Goal: Task Accomplishment & Management: Manage account settings

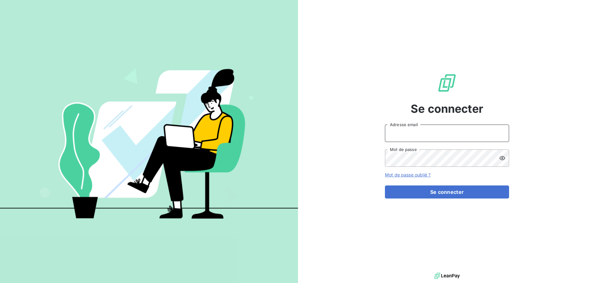
type input "[EMAIL_ADDRESS][DOMAIN_NAME]"
click at [465, 131] on input "[EMAIL_ADDRESS][DOMAIN_NAME]" at bounding box center [447, 133] width 124 height 17
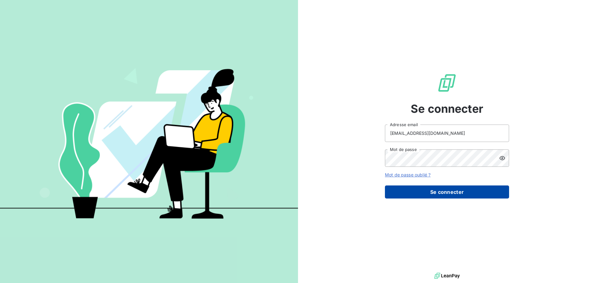
click at [448, 195] on button "Se connecter" at bounding box center [447, 191] width 124 height 13
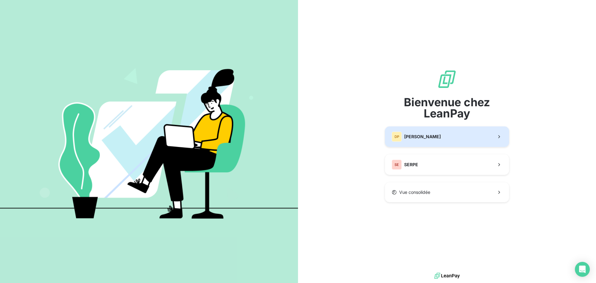
click at [439, 144] on button "DP [PERSON_NAME]" at bounding box center [447, 136] width 124 height 21
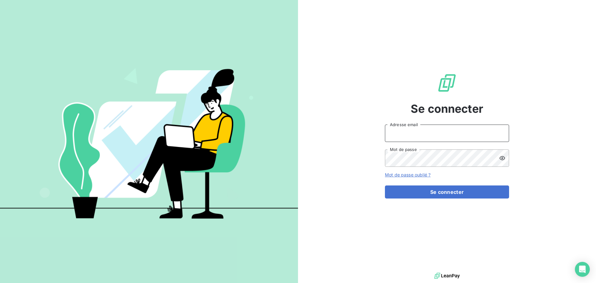
type input "[EMAIL_ADDRESS][DOMAIN_NAME]"
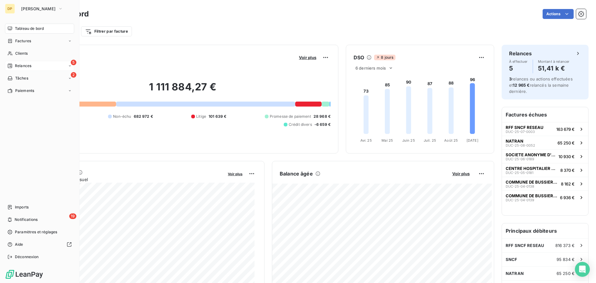
click at [18, 64] on span "Relances" at bounding box center [23, 66] width 16 height 6
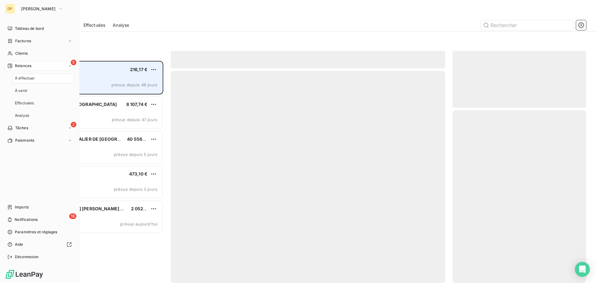
scroll to position [217, 129]
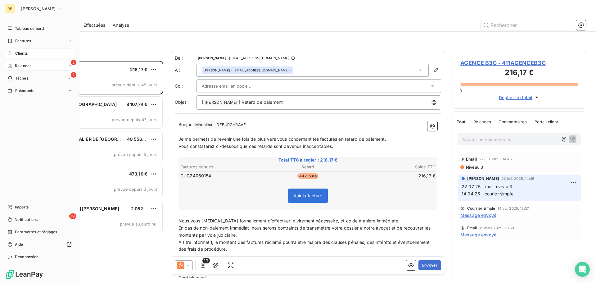
click at [16, 53] on span "Clients" at bounding box center [21, 54] width 12 height 6
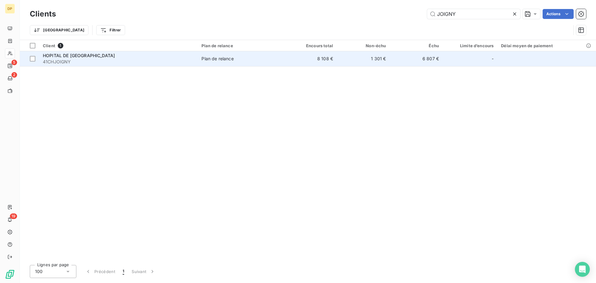
type input "JOIGNY"
click at [222, 64] on td "Plan de relance" at bounding box center [241, 58] width 86 height 15
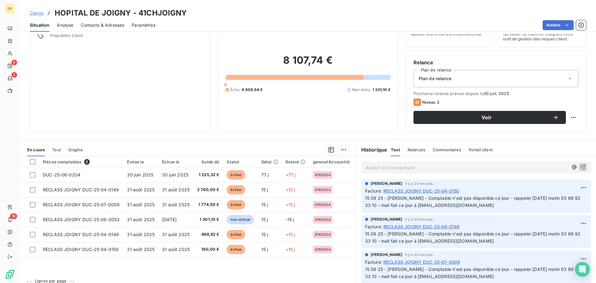
scroll to position [42, 0]
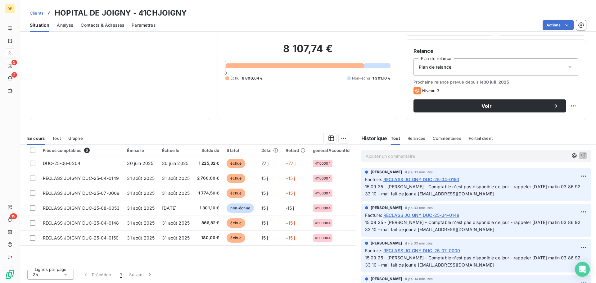
click at [103, 23] on span "Contacts & Adresses" at bounding box center [102, 25] width 43 height 6
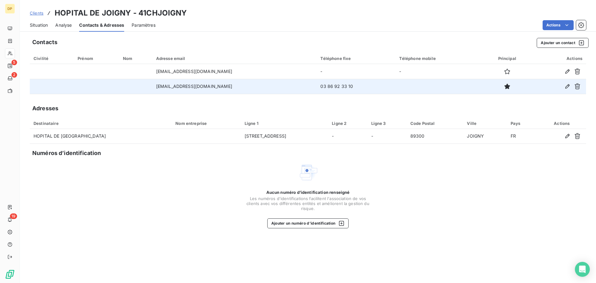
click at [205, 84] on td "[EMAIL_ADDRESS][DOMAIN_NAME]" at bounding box center [235, 86] width 165 height 15
copy td "[EMAIL_ADDRESS][DOMAIN_NAME]"
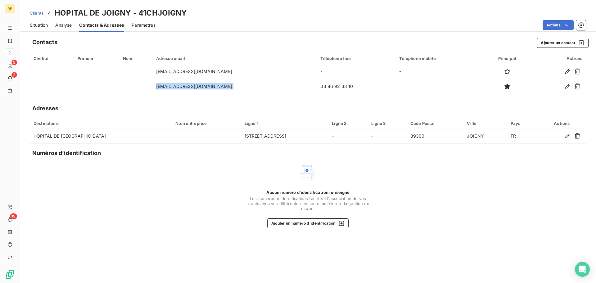
click at [43, 24] on span "Situation" at bounding box center [39, 25] width 18 height 6
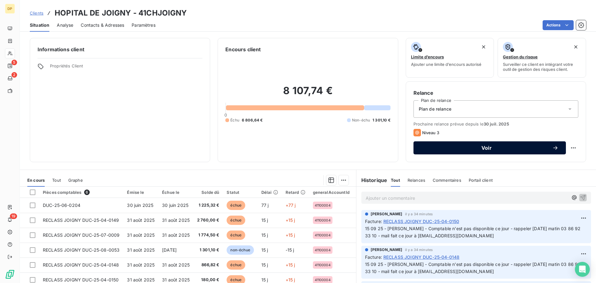
click at [478, 145] on span "Voir" at bounding box center [486, 147] width 131 height 5
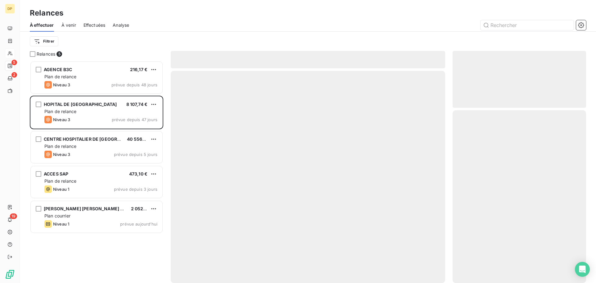
scroll to position [217, 129]
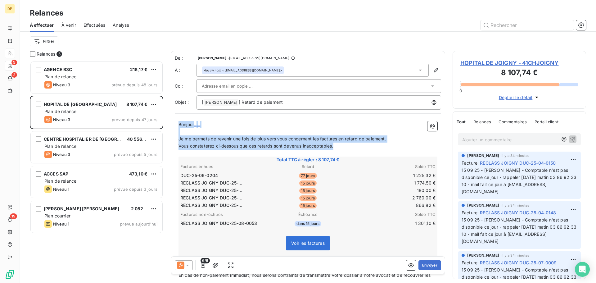
drag, startPoint x: 351, startPoint y: 148, endPoint x: 175, endPoint y: 122, distance: 178.1
click at [175, 122] on div "Bonjour ﻿ ﻿ ﻿ ﻿ Je me permets de revenir une fois de plus vers vous concernant …" at bounding box center [308, 233] width 267 height 232
copy div "Bonjour ﻿ ﻿ ﻿ ﻿ Je me permets de revenir une fois de plus vers vous concernant …"
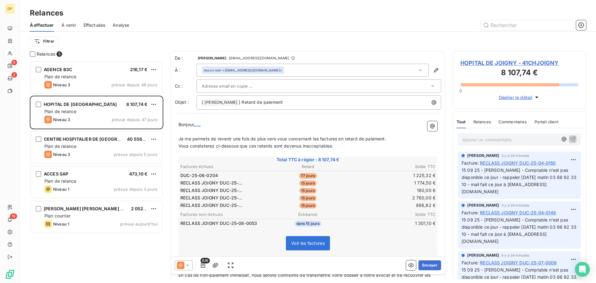
click at [481, 63] on span "HOPITAL DE JOIGNY - 41CHJOIGNY" at bounding box center [520, 63] width 118 height 8
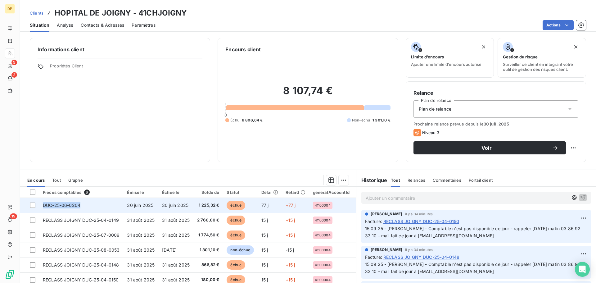
drag, startPoint x: 88, startPoint y: 205, endPoint x: 43, endPoint y: 205, distance: 44.4
click at [43, 205] on td "DUC-25-06-0204" at bounding box center [81, 205] width 84 height 15
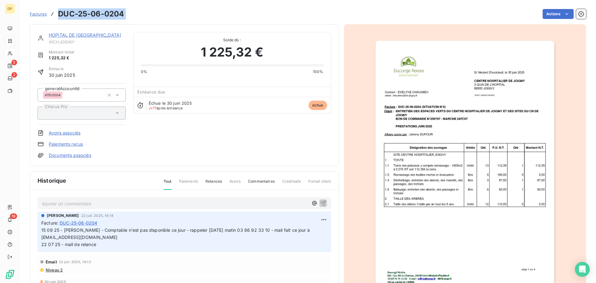
drag, startPoint x: 131, startPoint y: 16, endPoint x: 58, endPoint y: 15, distance: 73.0
click at [58, 15] on div "Factures DUC-25-06-0204 Actions" at bounding box center [308, 13] width 557 height 13
copy section "DUC-25-06-0204 Actions"
click at [81, 34] on link "HOPITAL DE [GEOGRAPHIC_DATA]" at bounding box center [85, 34] width 72 height 5
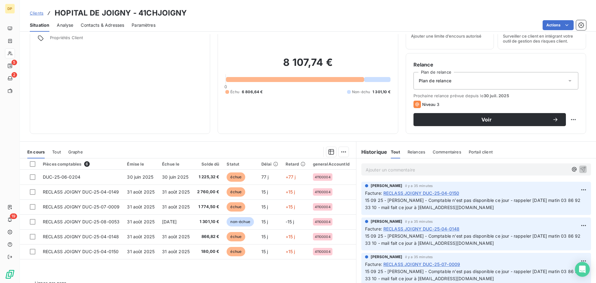
scroll to position [42, 0]
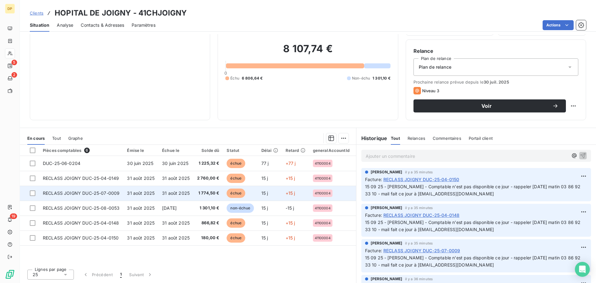
click at [92, 192] on span "RECLASS JOIGNY DUC-25-07-0009" at bounding box center [81, 192] width 77 height 5
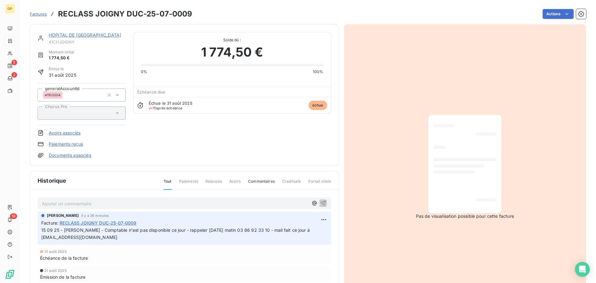
click at [78, 35] on link "HOPITAL DE [GEOGRAPHIC_DATA]" at bounding box center [85, 34] width 72 height 5
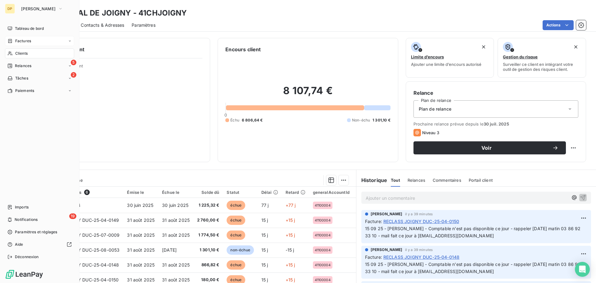
click at [24, 40] on span "Factures" at bounding box center [23, 41] width 16 height 6
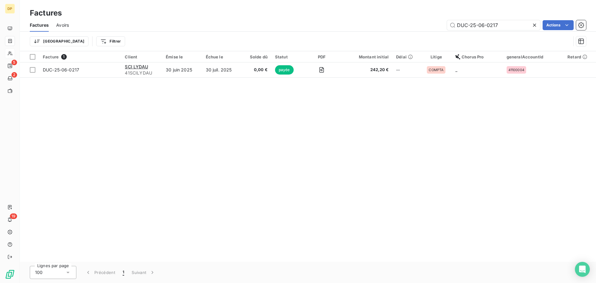
click at [538, 21] on div at bounding box center [536, 25] width 9 height 10
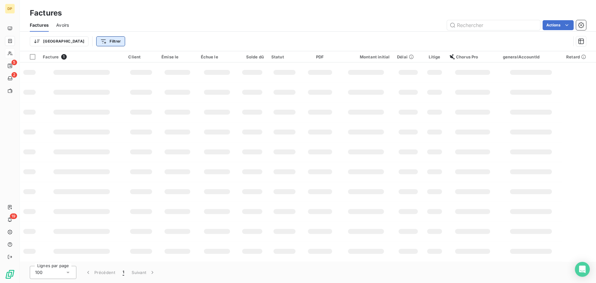
click at [78, 39] on html "DP 5 2 19 Factures Factures Avoirs Actions Trier Filtrer Facture 1 Client Émise…" at bounding box center [298, 141] width 596 height 283
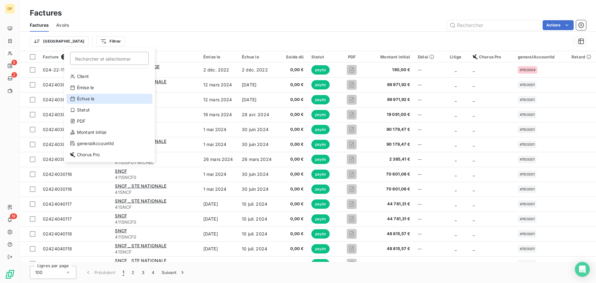
click at [103, 98] on div "Échue le" at bounding box center [109, 99] width 86 height 10
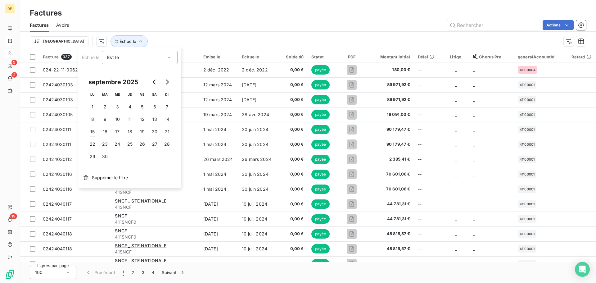
click at [251, 30] on div "Actions" at bounding box center [331, 25] width 510 height 10
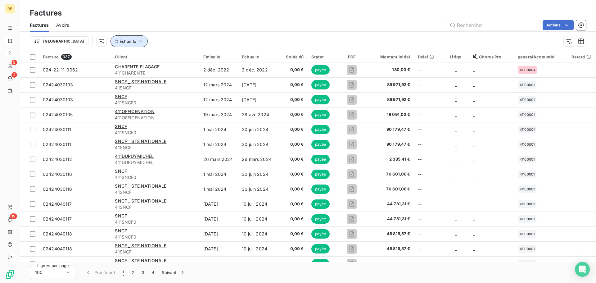
click at [120, 42] on span "Échue le" at bounding box center [128, 41] width 17 height 5
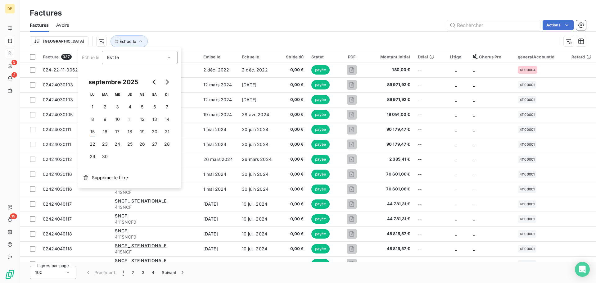
click at [172, 32] on div "Trier Échue le" at bounding box center [308, 41] width 557 height 19
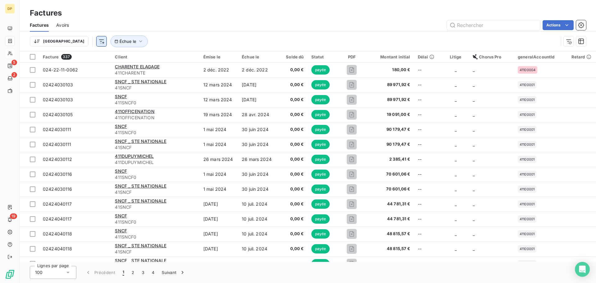
click at [66, 43] on html "DP 5 2 19 Factures Factures Avoirs Actions Trier Échue le Facture 337 Client Ém…" at bounding box center [298, 141] width 596 height 283
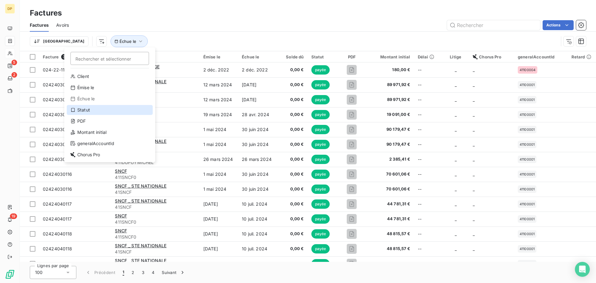
click at [90, 112] on div "Statut" at bounding box center [110, 110] width 86 height 10
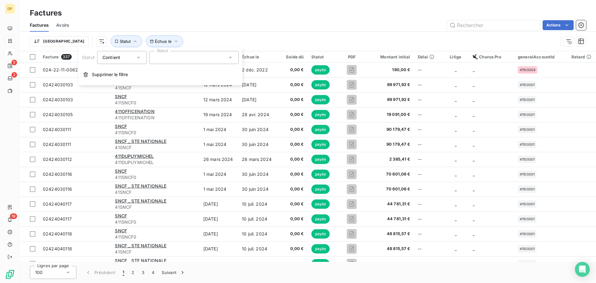
click at [201, 57] on div at bounding box center [193, 57] width 89 height 13
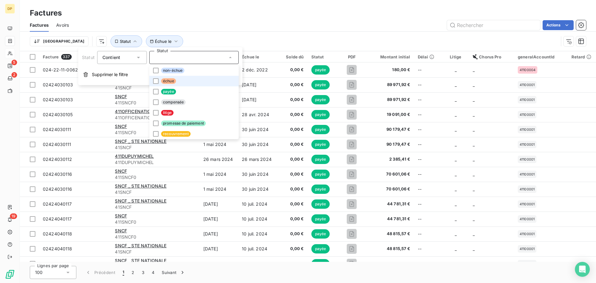
click at [194, 81] on li "échue" at bounding box center [193, 81] width 89 height 11
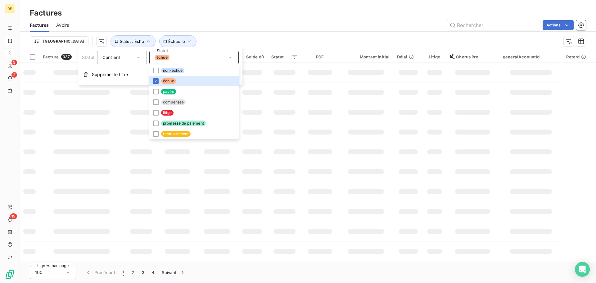
click at [209, 31] on div "Factures Avoirs Actions" at bounding box center [308, 25] width 577 height 13
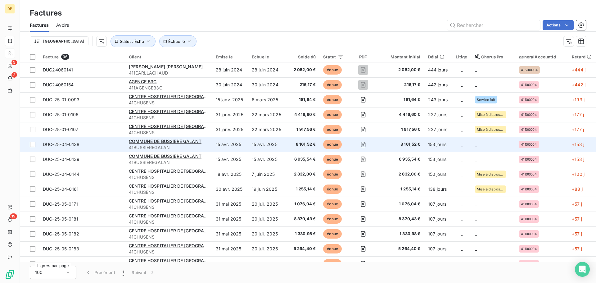
click at [218, 147] on td "15 avr. 2025" at bounding box center [230, 144] width 36 height 15
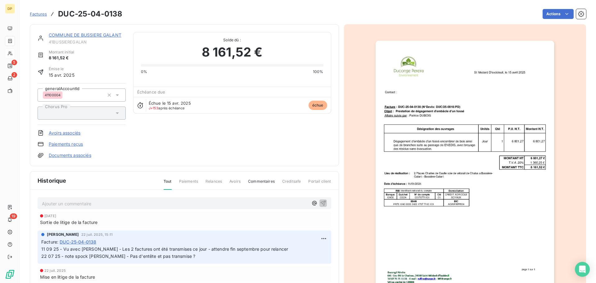
click at [90, 34] on link "COMMUNE DE BUSSIERE GALANT" at bounding box center [85, 34] width 73 height 5
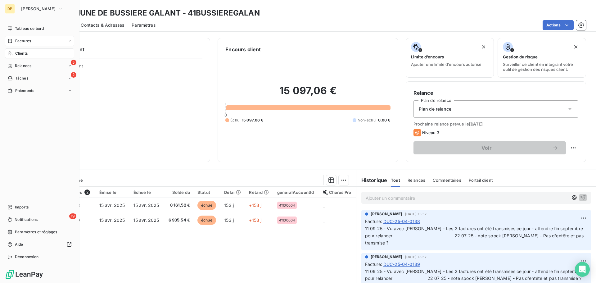
click at [18, 41] on span "Factures" at bounding box center [23, 41] width 16 height 6
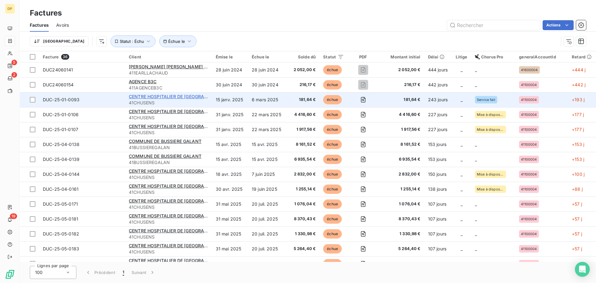
click at [148, 95] on span "CENTRE HOSPITALIER DE [GEOGRAPHIC_DATA]" at bounding box center [179, 96] width 100 height 5
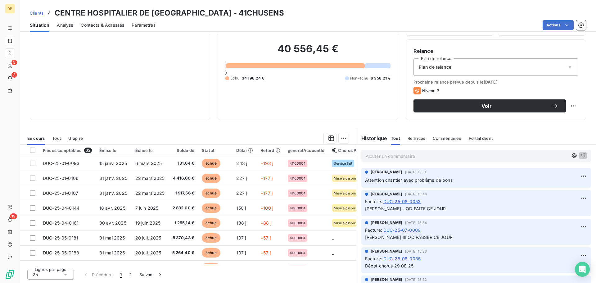
click at [92, 23] on span "Contacts & Adresses" at bounding box center [102, 25] width 43 height 6
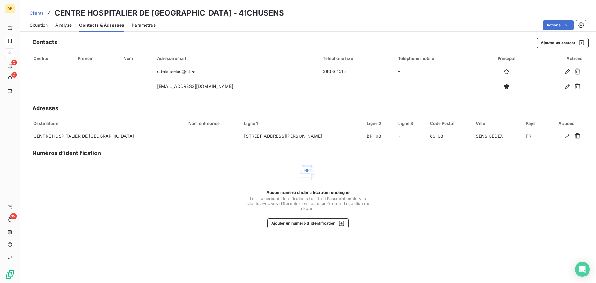
click at [37, 24] on span "Situation" at bounding box center [39, 25] width 18 height 6
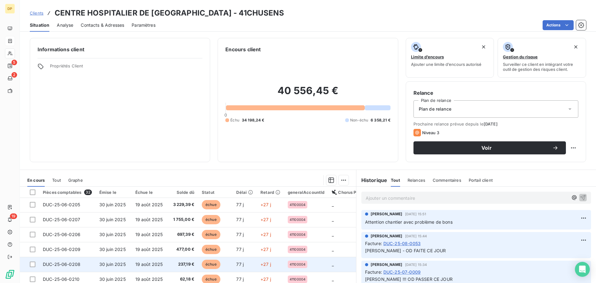
scroll to position [184, 0]
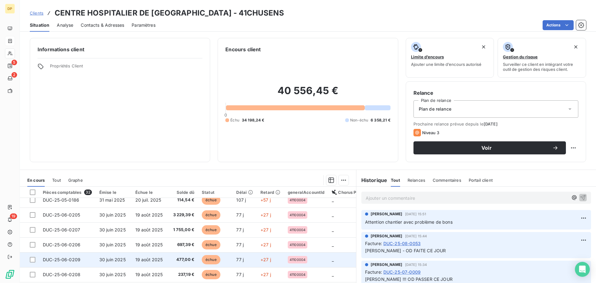
click at [169, 255] on td "477,00 €" at bounding box center [184, 259] width 30 height 15
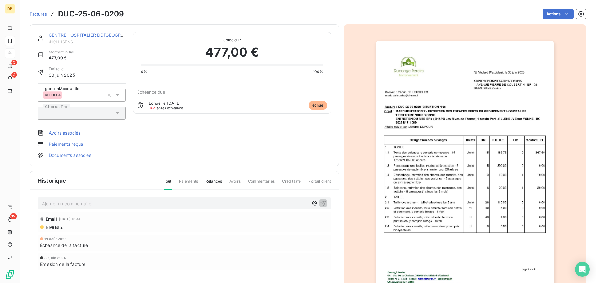
click at [103, 37] on link "CENTRE HOSPITALIER DE [GEOGRAPHIC_DATA]" at bounding box center [99, 34] width 101 height 5
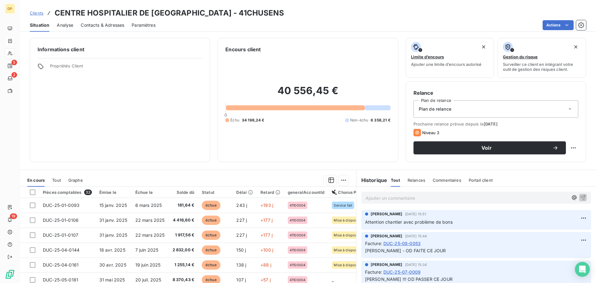
click at [95, 24] on span "Contacts & Adresses" at bounding box center [102, 25] width 43 height 6
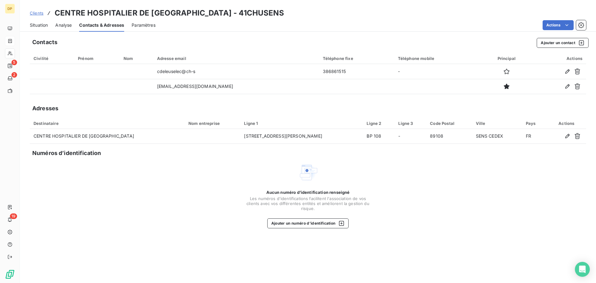
click at [45, 27] on span "Situation" at bounding box center [39, 25] width 18 height 6
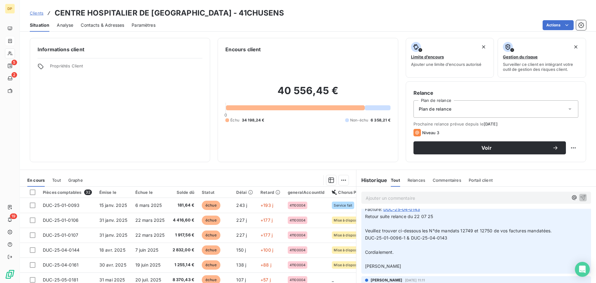
scroll to position [249, 0]
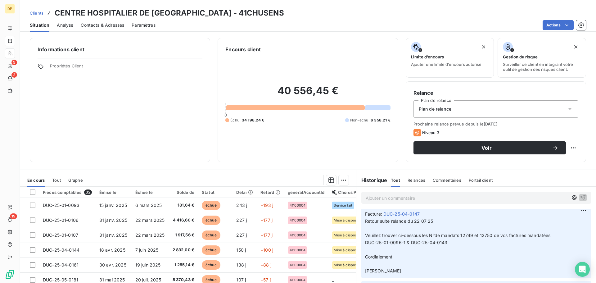
click at [386, 258] on span "Cordialement." at bounding box center [379, 256] width 29 height 5
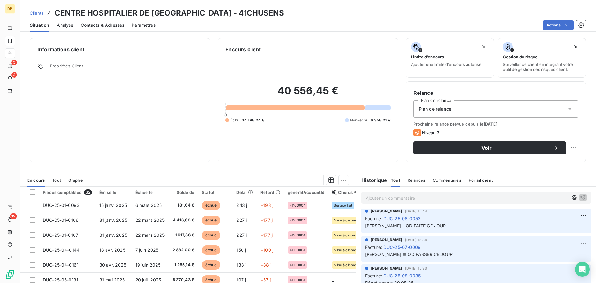
scroll to position [0, 0]
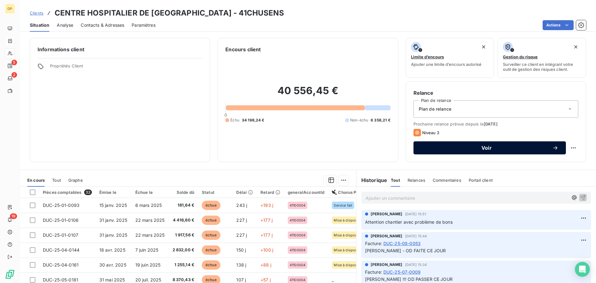
click at [484, 148] on span "Voir" at bounding box center [486, 147] width 131 height 5
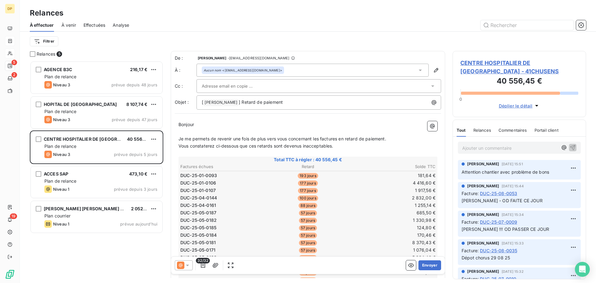
click at [276, 72] on div "Aucun nom <[EMAIL_ADDRESS][DOMAIN_NAME]>" at bounding box center [313, 70] width 232 height 13
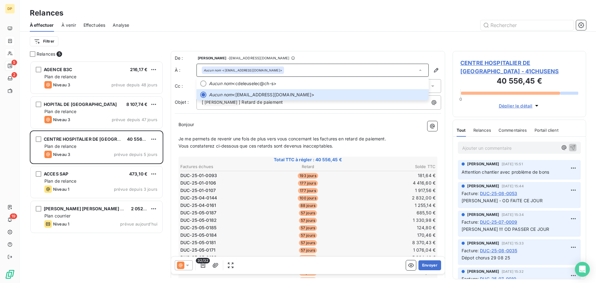
click at [503, 61] on span "CENTRE HOSPITALIER DE [GEOGRAPHIC_DATA] - 41CHUSENS" at bounding box center [520, 67] width 118 height 17
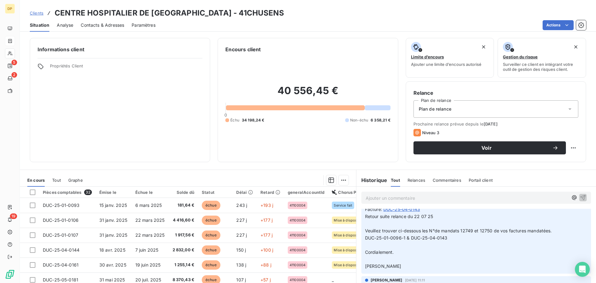
scroll to position [249, 0]
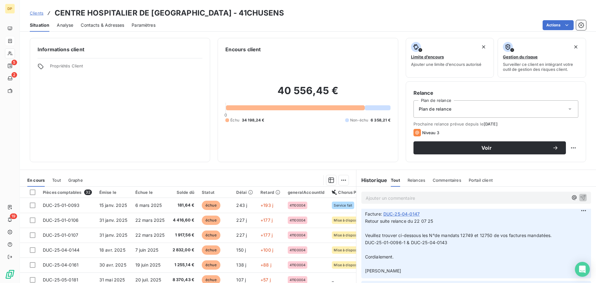
click at [102, 27] on span "Contacts & Adresses" at bounding box center [102, 25] width 43 height 6
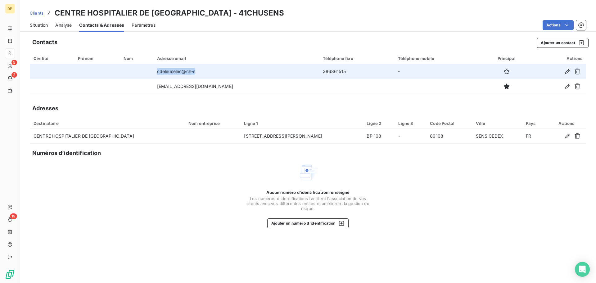
drag, startPoint x: 220, startPoint y: 74, endPoint x: 139, endPoint y: 75, distance: 80.2
click at [140, 75] on tr "cdeleuselec@ch-s 386861515 -" at bounding box center [308, 71] width 557 height 15
copy tr "cdeleuselec@ch-s"
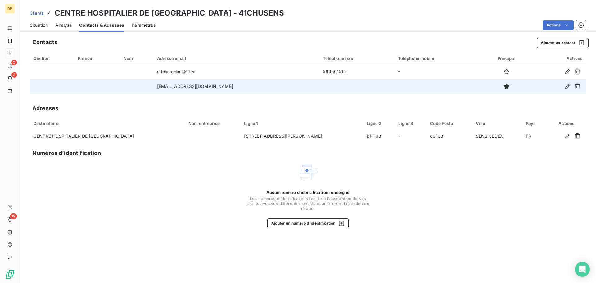
click at [208, 89] on td "[EMAIL_ADDRESS][DOMAIN_NAME]" at bounding box center [236, 86] width 166 height 15
drag, startPoint x: 224, startPoint y: 86, endPoint x: 142, endPoint y: 85, distance: 82.0
click at [142, 85] on tr "[EMAIL_ADDRESS][DOMAIN_NAME]" at bounding box center [308, 86] width 557 height 15
copy tr "[EMAIL_ADDRESS][DOMAIN_NAME]"
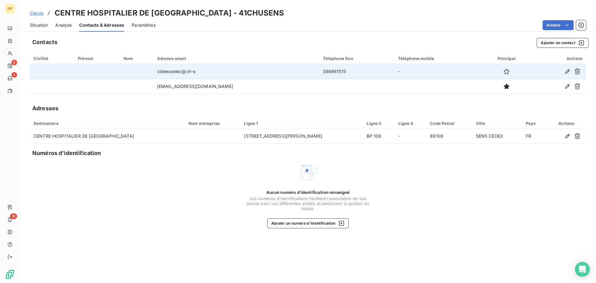
click at [220, 72] on td "cdeleuselec@ch-s" at bounding box center [236, 71] width 166 height 15
click at [568, 74] on icon "button" at bounding box center [568, 71] width 6 height 6
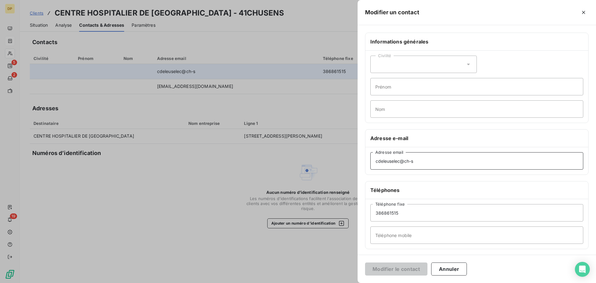
click at [440, 158] on input "cdeleuselec@ch-s" at bounding box center [477, 160] width 213 height 17
type input "[EMAIL_ADDRESS][DOMAIN_NAME]"
click at [394, 271] on button "Modifier le contact" at bounding box center [396, 269] width 62 height 13
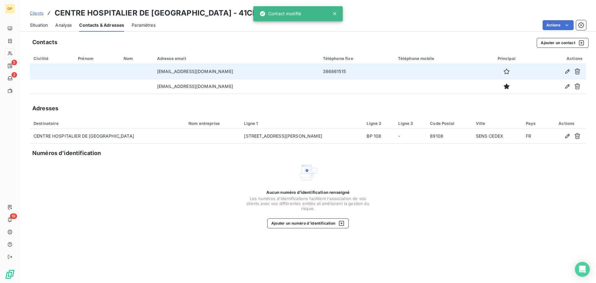
click at [43, 25] on span "Situation" at bounding box center [39, 25] width 18 height 6
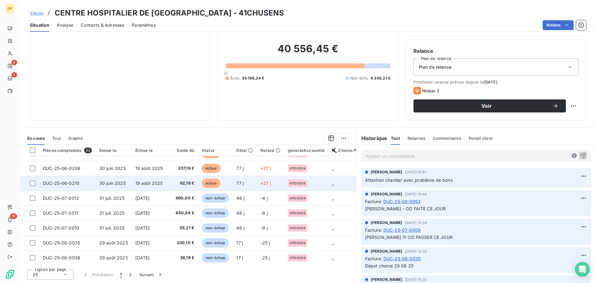
scroll to position [267, 0]
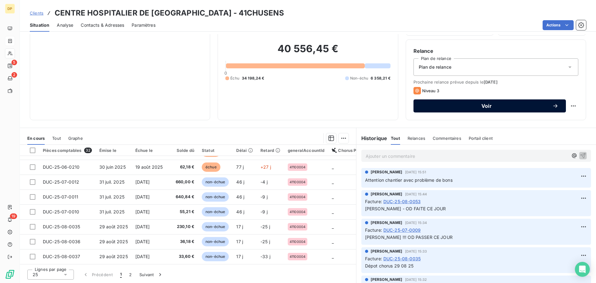
click at [466, 107] on span "Voir" at bounding box center [486, 105] width 131 height 5
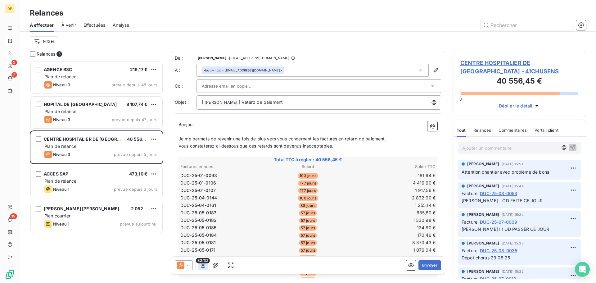
click at [203, 266] on icon "button" at bounding box center [203, 265] width 6 height 6
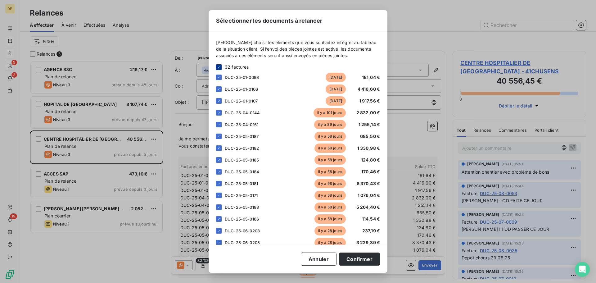
click at [220, 68] on icon at bounding box center [219, 67] width 4 height 4
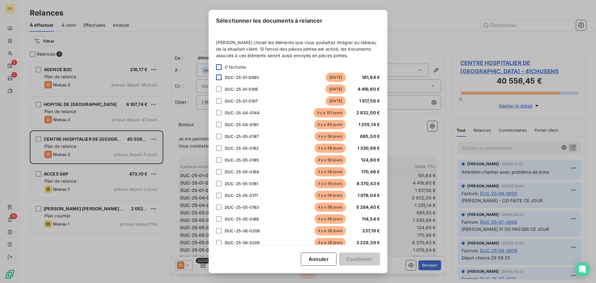
click at [220, 76] on div at bounding box center [219, 78] width 6 height 6
click at [218, 89] on div at bounding box center [219, 89] width 6 height 6
click at [221, 103] on div at bounding box center [219, 101] width 6 height 6
click at [221, 113] on div at bounding box center [219, 113] width 6 height 6
click at [219, 125] on div at bounding box center [219, 125] width 6 height 6
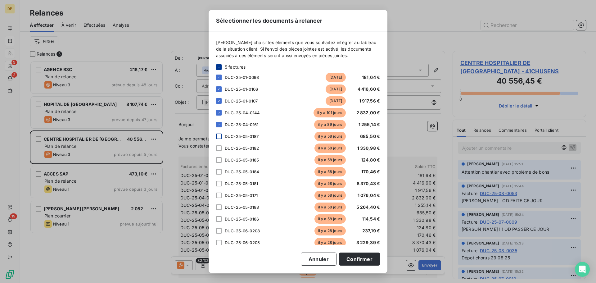
click at [222, 138] on div at bounding box center [219, 137] width 6 height 6
click at [219, 148] on div at bounding box center [219, 148] width 6 height 6
click at [218, 161] on div at bounding box center [219, 160] width 6 height 6
click at [218, 167] on div "DUC-25-05-0184 [DATE] 170,46 €" at bounding box center [298, 171] width 164 height 9
click at [218, 174] on div at bounding box center [219, 172] width 6 height 6
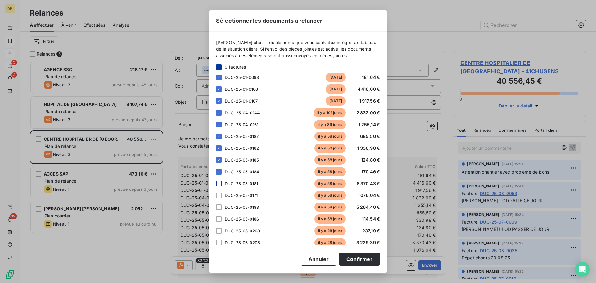
click at [218, 182] on div at bounding box center [219, 184] width 6 height 6
click at [221, 192] on div "DUC-25-05-0171 [DATE] 1 076,04 €" at bounding box center [298, 195] width 164 height 9
click at [219, 195] on div at bounding box center [219, 196] width 6 height 6
click at [221, 205] on div at bounding box center [219, 207] width 6 height 6
click at [222, 218] on div "DUC-25-05-0186 [DATE] 114,54 €" at bounding box center [298, 218] width 164 height 9
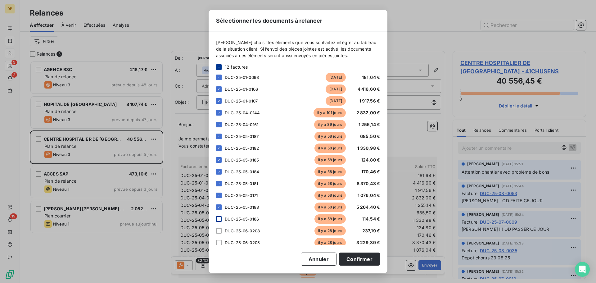
click at [219, 217] on div at bounding box center [219, 219] width 6 height 6
click at [217, 232] on div at bounding box center [219, 231] width 6 height 6
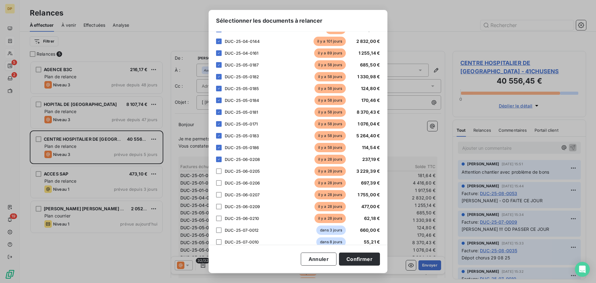
scroll to position [83, 0]
click at [218, 161] on div at bounding box center [219, 160] width 6 height 6
click at [217, 174] on div "DUC-25-06-0206 [DATE] 697,39 €" at bounding box center [298, 171] width 164 height 9
click at [219, 172] on div at bounding box center [219, 172] width 6 height 6
click at [221, 186] on div at bounding box center [219, 183] width 6 height 6
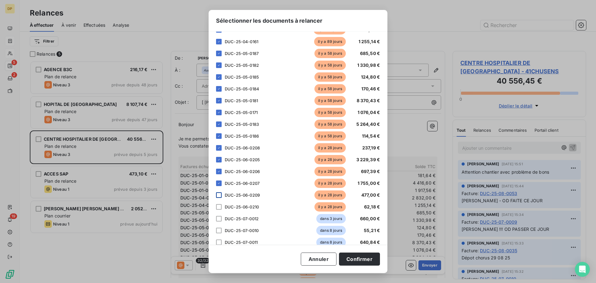
click at [219, 194] on div at bounding box center [219, 195] width 6 height 6
click at [217, 209] on div at bounding box center [219, 207] width 6 height 6
click at [351, 257] on button "Confirmer" at bounding box center [359, 259] width 41 height 13
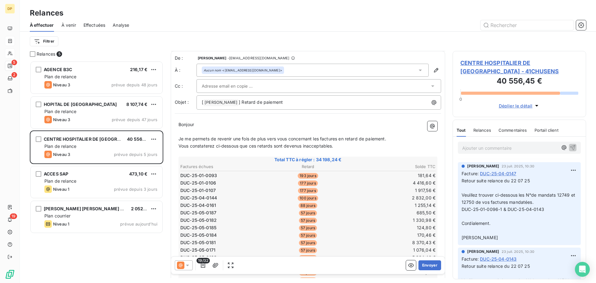
scroll to position [249, 0]
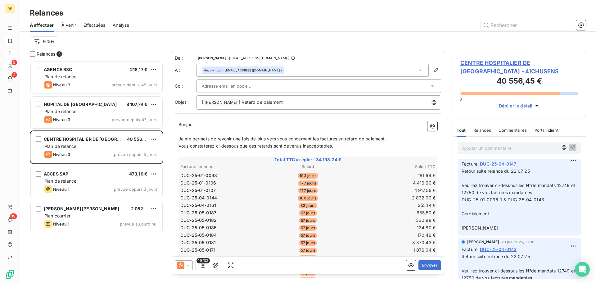
click at [504, 164] on span "DUC-25-04-0147" at bounding box center [498, 164] width 36 height 7
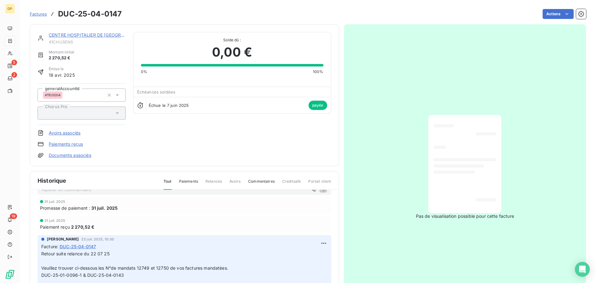
click at [102, 34] on link "CENTRE HOSPITALIER DE [GEOGRAPHIC_DATA]" at bounding box center [99, 34] width 101 height 5
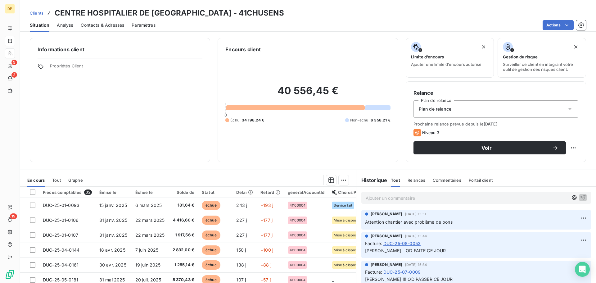
click at [114, 21] on div "Contacts & Adresses" at bounding box center [102, 25] width 43 height 13
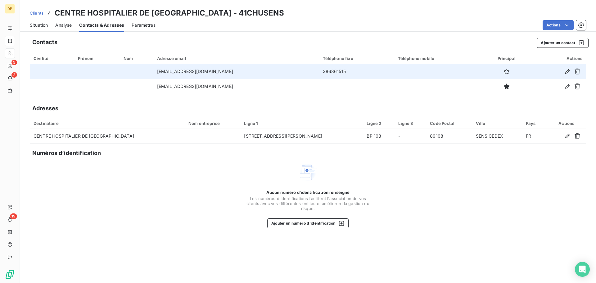
click at [319, 69] on td "386861515" at bounding box center [356, 71] width 75 height 15
copy td "386861515"
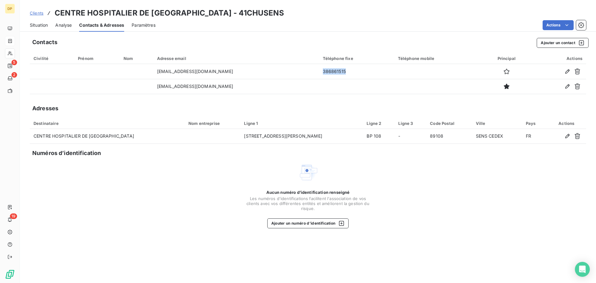
click at [41, 21] on div "Situation" at bounding box center [39, 25] width 18 height 13
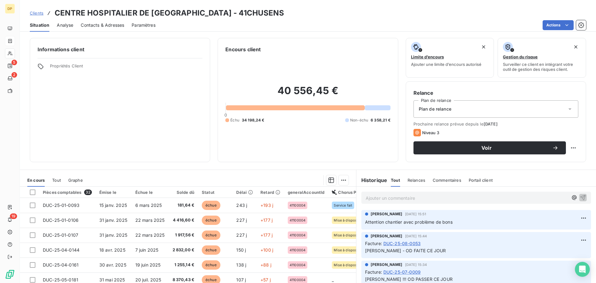
click at [106, 28] on span "Contacts & Adresses" at bounding box center [102, 25] width 43 height 6
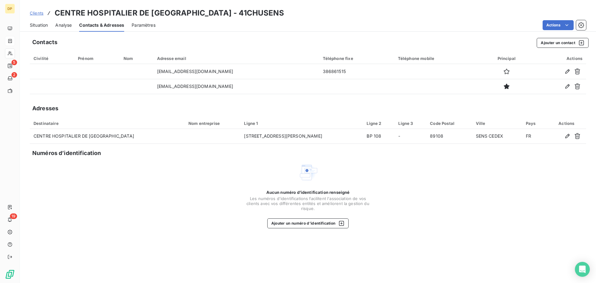
click at [45, 26] on span "Situation" at bounding box center [39, 25] width 18 height 6
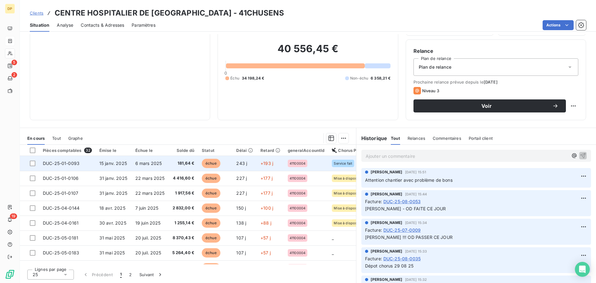
click at [137, 167] on td "6 mars 2025" at bounding box center [150, 163] width 37 height 15
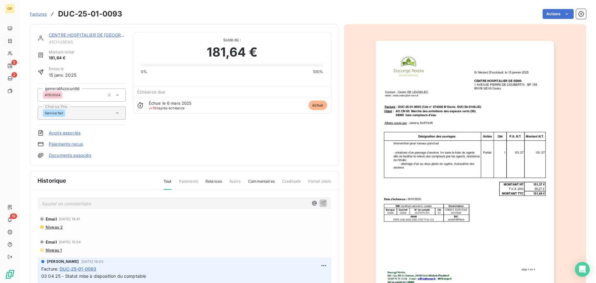
scroll to position [43, 0]
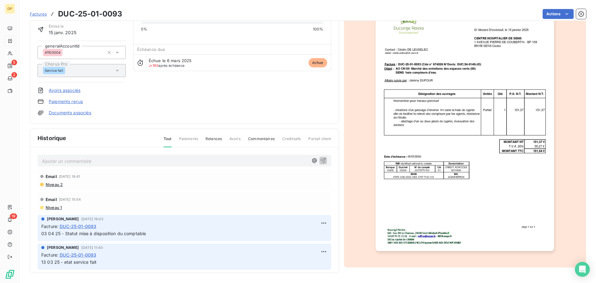
click at [87, 162] on p "Ajouter un commentaire ﻿" at bounding box center [175, 161] width 267 height 8
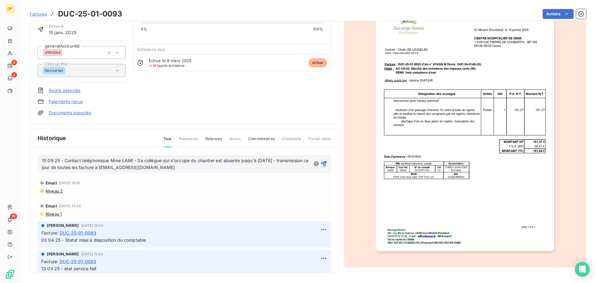
click at [321, 164] on icon "button" at bounding box center [324, 164] width 6 height 6
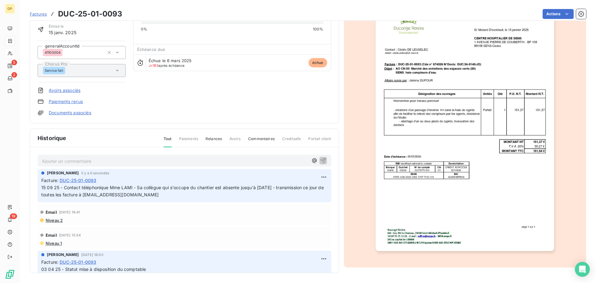
drag, startPoint x: 173, startPoint y: 195, endPoint x: 100, endPoint y: 194, distance: 73.6
click at [100, 194] on p "15 09 25 - Contact téléphonique Mme LAMI - Sa collègue qui s'occupe du chantier…" at bounding box center [184, 191] width 286 height 14
copy span "[EMAIL_ADDRESS][DOMAIN_NAME]"
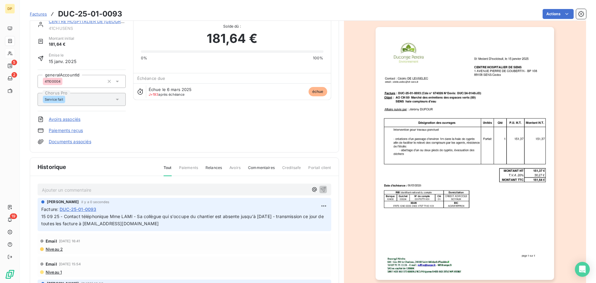
scroll to position [0, 0]
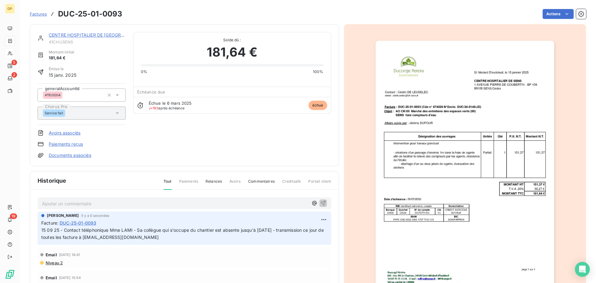
click at [76, 37] on div "CENTRE HOSPITALIER DE [GEOGRAPHIC_DATA]" at bounding box center [87, 35] width 77 height 6
click at [80, 36] on link "CENTRE HOSPITALIER DE [GEOGRAPHIC_DATA]" at bounding box center [99, 34] width 101 height 5
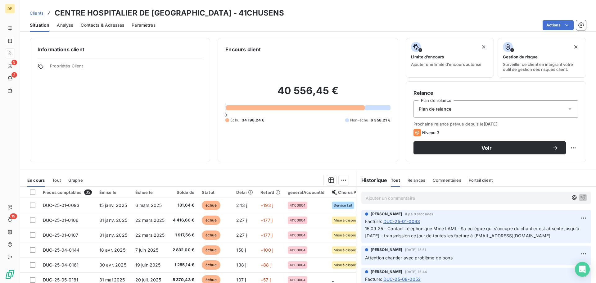
click at [105, 26] on span "Contacts & Adresses" at bounding box center [102, 25] width 43 height 6
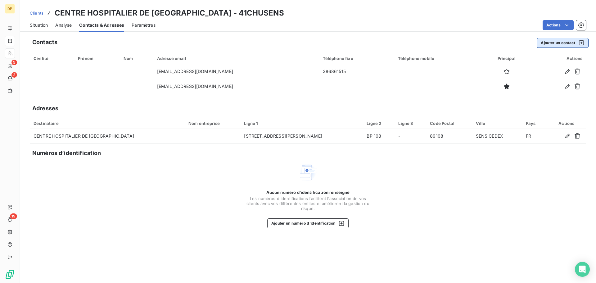
click at [541, 43] on button "Ajouter un contact" at bounding box center [563, 43] width 52 height 10
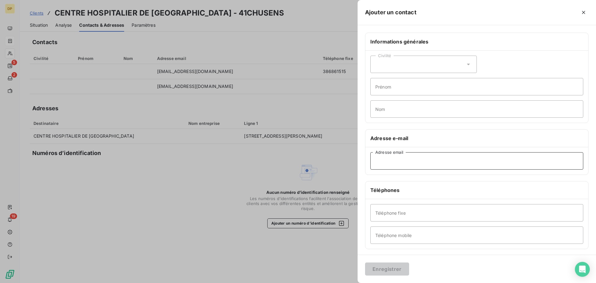
paste input "[EMAIL_ADDRESS][DOMAIN_NAME]"
type input "[EMAIL_ADDRESS][DOMAIN_NAME]"
click at [393, 271] on button "Enregistrer" at bounding box center [387, 269] width 44 height 13
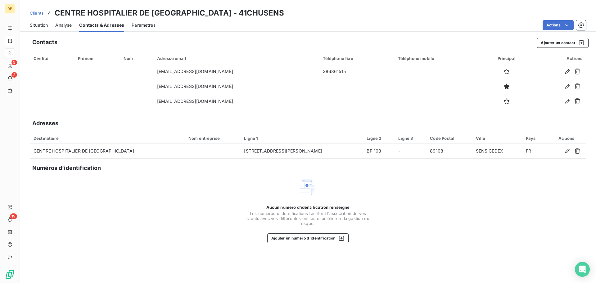
click at [38, 25] on span "Situation" at bounding box center [39, 25] width 18 height 6
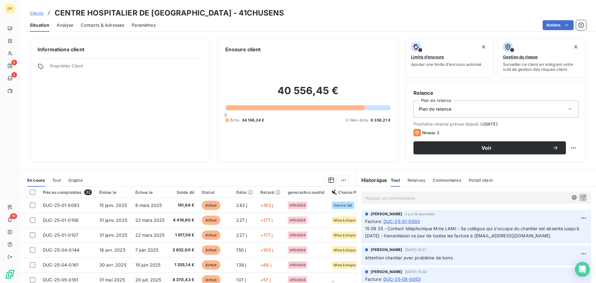
scroll to position [42, 0]
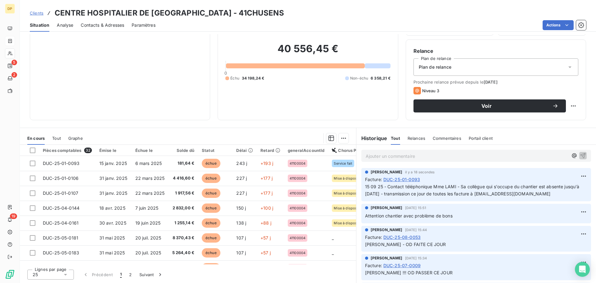
click at [551, 194] on p "15 09 25 - Contact téléphonique Mme LAMI - Sa collègue qui s'occupe du chantier…" at bounding box center [476, 190] width 222 height 14
click at [574, 175] on html "DP 5 2 19 Clients CENTRE HOSPITALIER DE SENS - 41CHUSENS Situation Analyse Cont…" at bounding box center [298, 141] width 596 height 283
click at [563, 188] on div "Editer" at bounding box center [559, 190] width 35 height 10
click at [399, 194] on span "15 09 25 - Contact téléphonique Mme LAMI - Sa collègue qui s'occupe du chantier…" at bounding box center [473, 190] width 216 height 12
drag, startPoint x: 400, startPoint y: 193, endPoint x: 399, endPoint y: 196, distance: 3.3
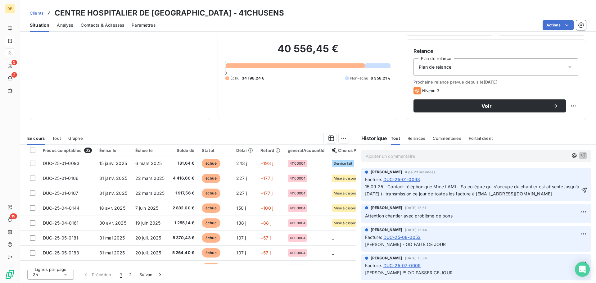
click at [400, 193] on span "15 09 25 - Contact téléphonique Mme LAMI - Sa collègue qui s'occupe du chantier…" at bounding box center [473, 190] width 216 height 12
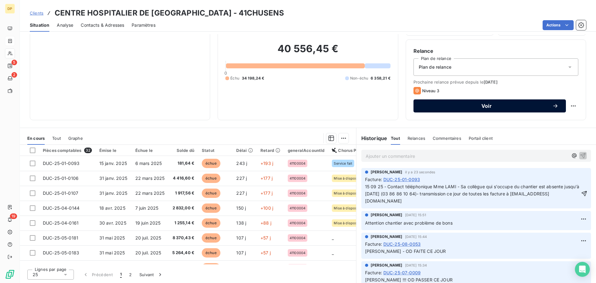
click at [452, 111] on button "Voir" at bounding box center [490, 105] width 153 height 13
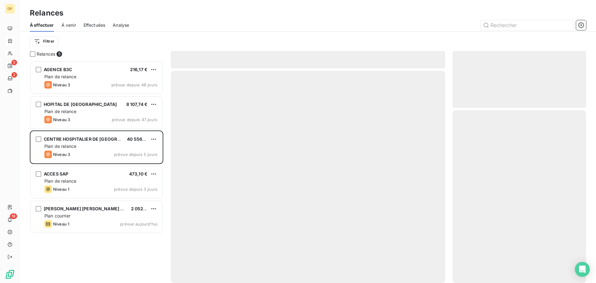
scroll to position [217, 129]
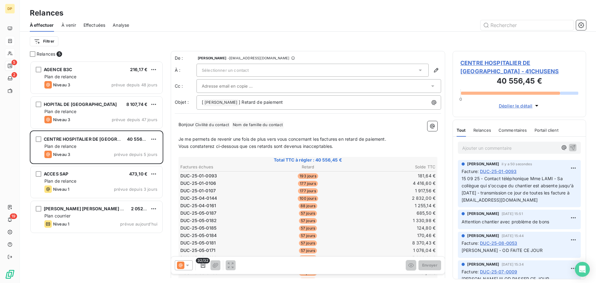
click at [262, 69] on div "Sélectionner un contact" at bounding box center [313, 70] width 232 height 13
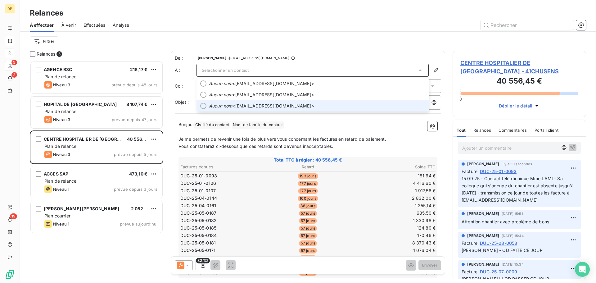
click at [277, 108] on span "Aucun nom <[EMAIL_ADDRESS][DOMAIN_NAME]>" at bounding box center [317, 106] width 216 height 6
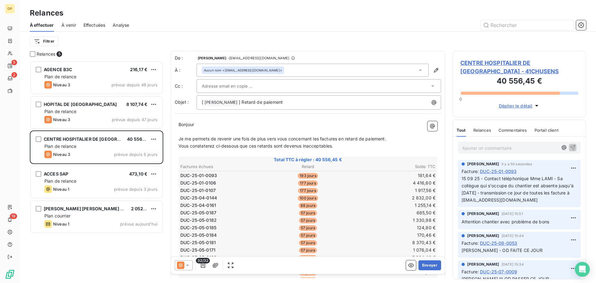
click at [258, 87] on div at bounding box center [316, 85] width 228 height 9
click at [225, 122] on p "Bonjour ﻿ ﻿ ﻿" at bounding box center [308, 124] width 259 height 7
click at [246, 100] on span "] Retard de paiement" at bounding box center [261, 101] width 44 height 5
click at [194, 126] on span "Bonjour" at bounding box center [187, 124] width 16 height 5
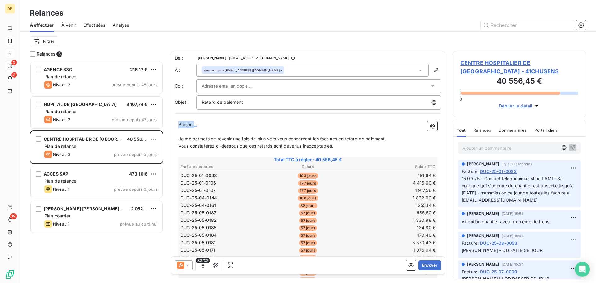
click at [194, 126] on span "Bonjour" at bounding box center [187, 124] width 16 height 5
click at [208, 122] on p "Bonjour ﻿ ﻿ ﻿" at bounding box center [308, 124] width 259 height 7
click at [198, 121] on p "Bonjour ﻿ ﻿ ﻿" at bounding box center [308, 124] width 259 height 7
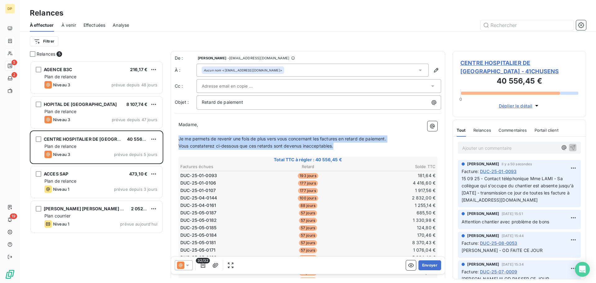
drag, startPoint x: 346, startPoint y: 145, endPoint x: 175, endPoint y: 141, distance: 170.6
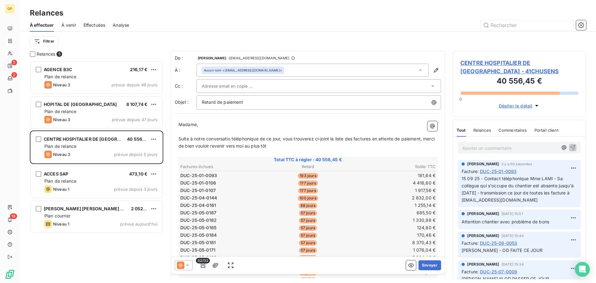
click at [229, 139] on span "Suite à notre conversatio téléphonique de ce jour, vous trouverez ci-joint la l…" at bounding box center [308, 142] width 258 height 12
click at [229, 141] on span "Suite à notre conversatio téléphonique de ce jour, vous trouverez ci-joint la l…" at bounding box center [308, 142] width 258 height 12
click at [231, 141] on p "Suite à notre conversatio téléphonique de ce jour, vous trouverez ci-joint la l…" at bounding box center [308, 142] width 259 height 14
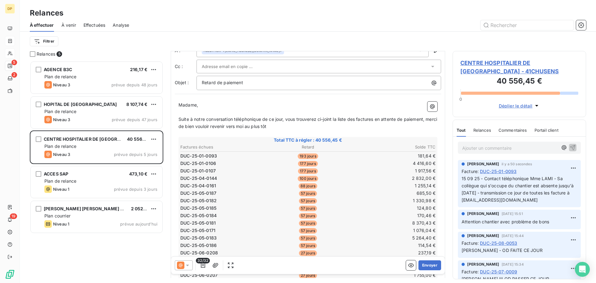
scroll to position [0, 0]
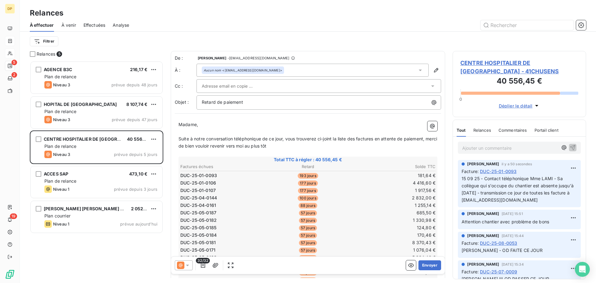
click at [284, 147] on p "Suite à notre conversation téléphonique de ce jour, vous trouverez ci-joint la …" at bounding box center [308, 142] width 259 height 14
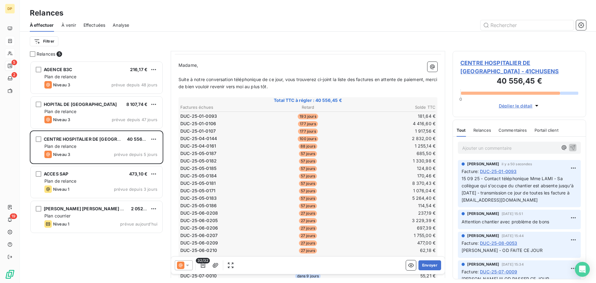
scroll to position [83, 0]
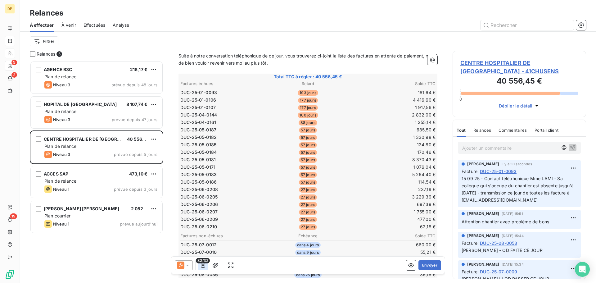
click at [202, 266] on icon "button" at bounding box center [203, 265] width 6 height 6
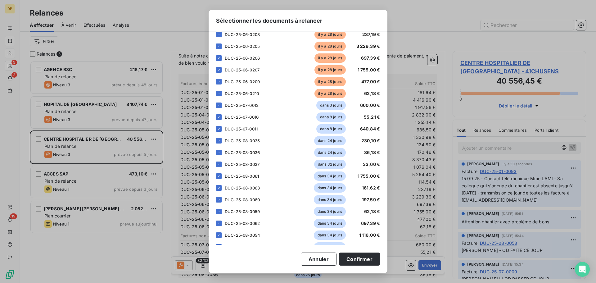
scroll to position [211, 0]
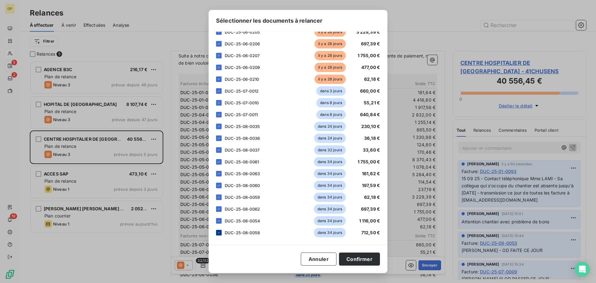
click at [219, 234] on icon at bounding box center [219, 233] width 4 height 4
click at [220, 222] on icon at bounding box center [219, 221] width 4 height 4
click at [219, 209] on icon at bounding box center [219, 208] width 2 height 1
click at [217, 199] on icon at bounding box center [219, 197] width 4 height 4
click at [216, 186] on div at bounding box center [219, 186] width 6 height 6
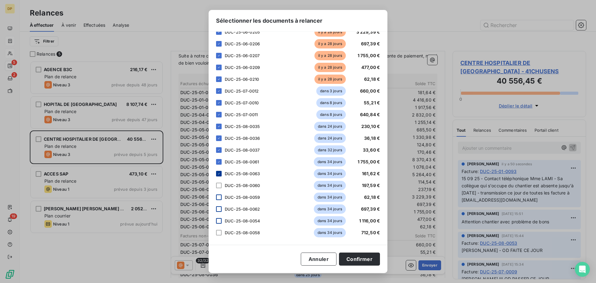
click at [220, 173] on icon at bounding box center [219, 173] width 2 height 1
click at [222, 161] on div at bounding box center [219, 162] width 6 height 6
click at [221, 149] on icon at bounding box center [219, 150] width 4 height 4
click at [219, 138] on icon at bounding box center [219, 138] width 4 height 4
click at [218, 128] on div at bounding box center [219, 127] width 6 height 6
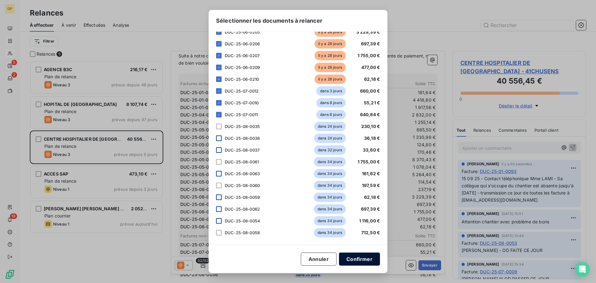
click at [361, 256] on button "Confirmer" at bounding box center [359, 259] width 41 height 13
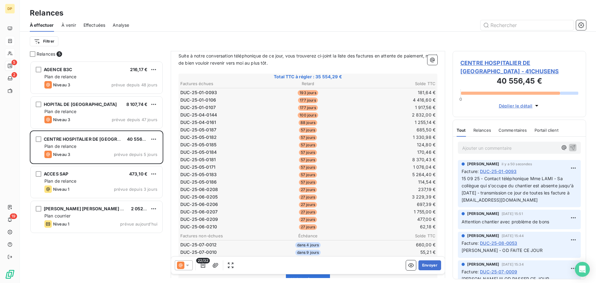
scroll to position [216, 0]
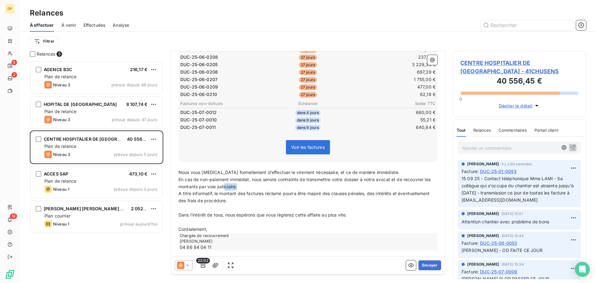
drag, startPoint x: 260, startPoint y: 188, endPoint x: 233, endPoint y: 188, distance: 26.7
click at [233, 188] on p "En cas de non-paiement immédiat, nous serons contraints de transmettre votre do…" at bounding box center [308, 183] width 259 height 14
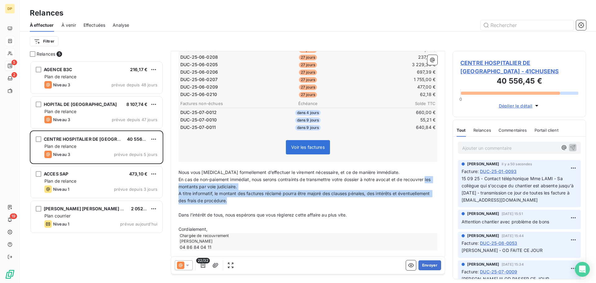
drag, startPoint x: 238, startPoint y: 200, endPoint x: 178, endPoint y: 186, distance: 61.6
click at [178, 186] on div "Madame, ﻿ ﻿ ﻿ ﻿ Suite à notre conversation téléphonique de ce jour, vous trouve…" at bounding box center [308, 78] width 267 height 352
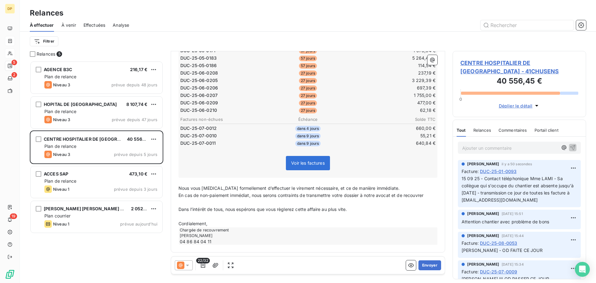
scroll to position [194, 0]
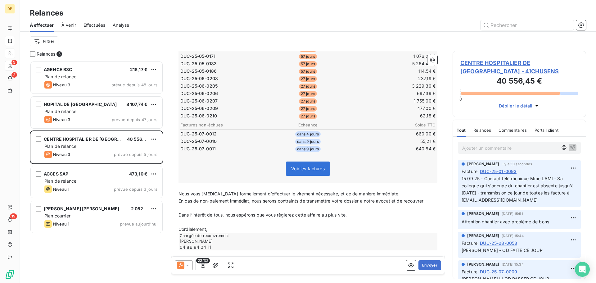
click at [388, 194] on p "Nous vous [MEDICAL_DATA] formellement d’effectuer le virement nécessaire, et ce…" at bounding box center [308, 193] width 259 height 7
drag, startPoint x: 429, startPoint y: 201, endPoint x: 160, endPoint y: 200, distance: 269.3
click at [160, 200] on div "Relances 5 AGENCE B3C 216,17 € Plan de relance Niveau 3 prévue depuis 48 jours …" at bounding box center [308, 167] width 577 height 232
click at [238, 203] on p "﻿" at bounding box center [308, 201] width 259 height 7
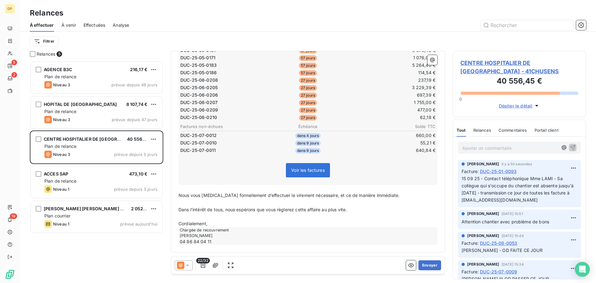
scroll to position [187, 0]
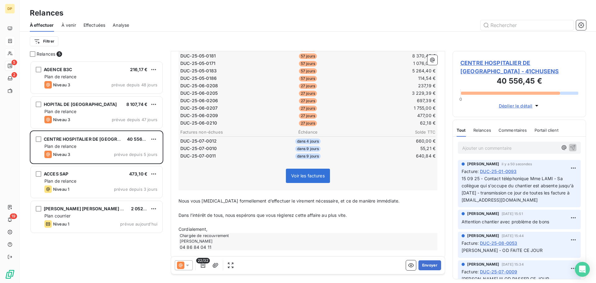
click at [245, 203] on span "Nous vous [MEDICAL_DATA] formellement d’effectuer le virement nécessaire, et ce…" at bounding box center [289, 200] width 221 height 5
click at [252, 214] on span "Dans l’intérêt de tous, nous espérons que vous règlerez cette affaire au plus v…" at bounding box center [263, 214] width 168 height 5
click at [354, 216] on p "Dans l’intérêt de tous, nous espérons que vous règlerez cette affaire au plus v…" at bounding box center [308, 215] width 259 height 7
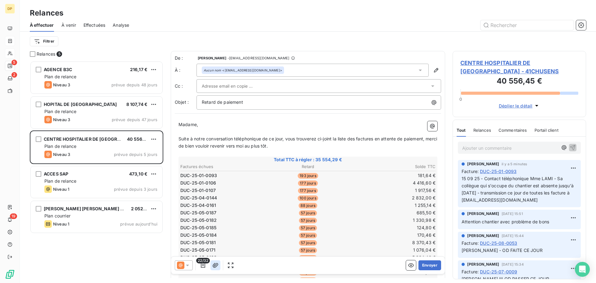
click at [217, 265] on icon "button" at bounding box center [216, 265] width 6 height 5
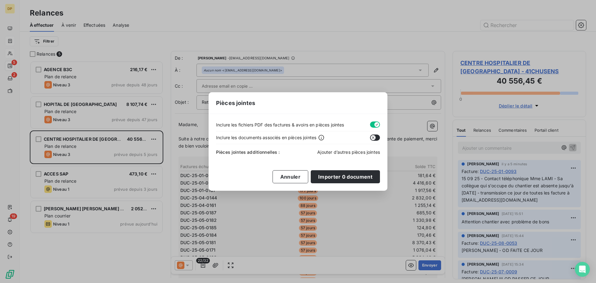
click at [366, 153] on span "Ajouter d’autres pièces jointes" at bounding box center [349, 151] width 63 height 5
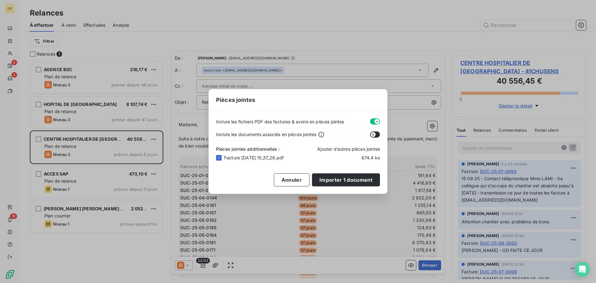
click at [341, 149] on span "Ajouter d’autres pièces jointes" at bounding box center [349, 148] width 63 height 5
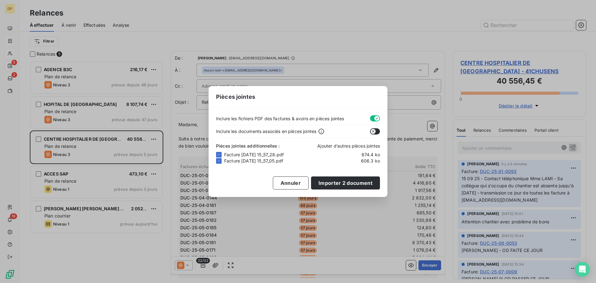
click at [336, 148] on span "Ajouter d’autres pièces jointes" at bounding box center [349, 145] width 63 height 5
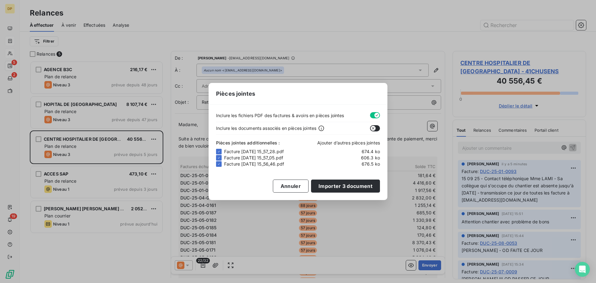
click at [354, 143] on span "Ajouter d’autres pièces jointes" at bounding box center [349, 142] width 63 height 5
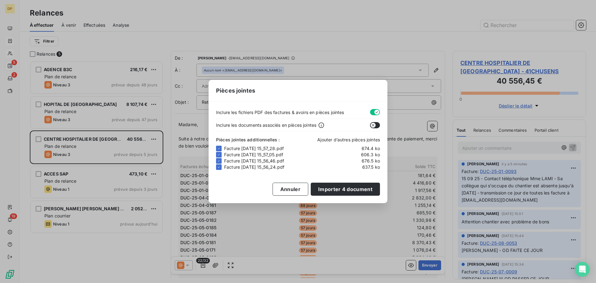
click at [345, 141] on span "Ajouter d’autres pièces jointes" at bounding box center [349, 139] width 63 height 5
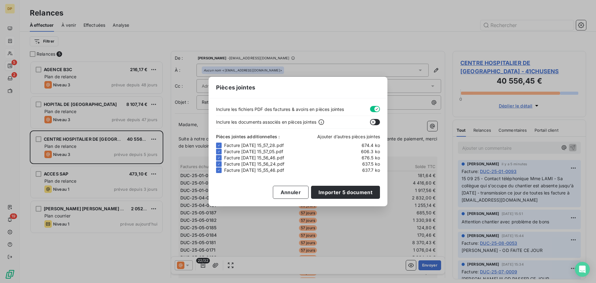
click at [348, 135] on span "Ajouter d’autres pièces jointes" at bounding box center [349, 136] width 63 height 5
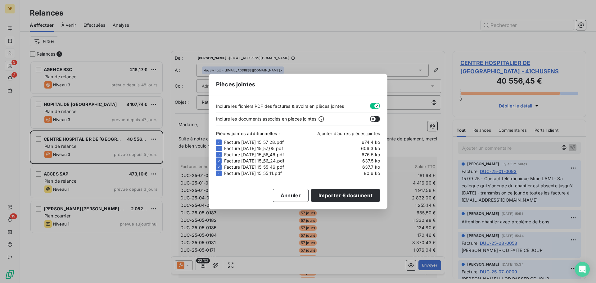
click at [338, 132] on span "Ajouter d’autres pièces jointes" at bounding box center [349, 133] width 63 height 5
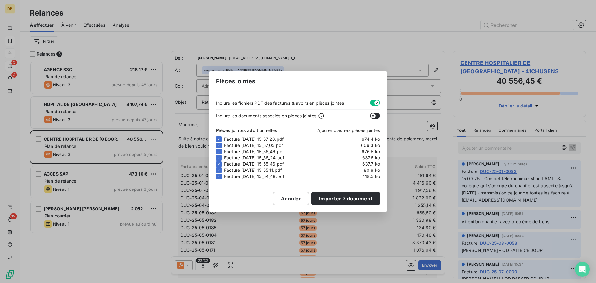
click at [340, 130] on span "Ajouter d’autres pièces jointes" at bounding box center [349, 130] width 63 height 5
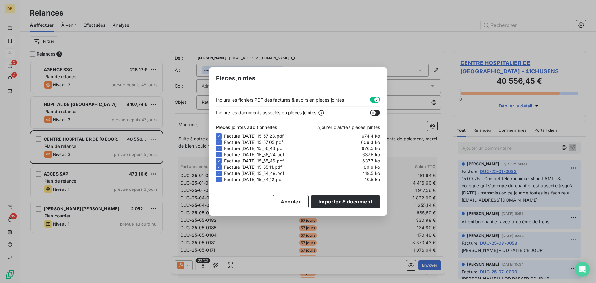
click at [337, 128] on span "Ajouter d’autres pièces jointes" at bounding box center [349, 127] width 63 height 5
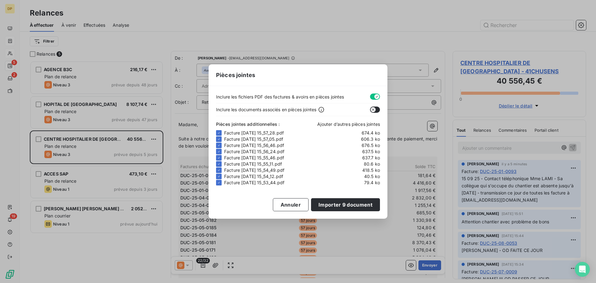
click at [349, 126] on span "Ajouter d’autres pièces jointes" at bounding box center [349, 123] width 63 height 5
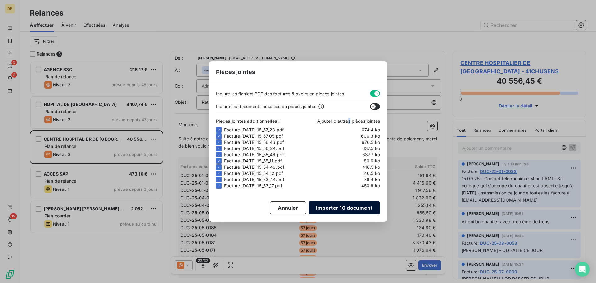
click at [356, 208] on button "Importer 10 document" at bounding box center [344, 207] width 71 height 13
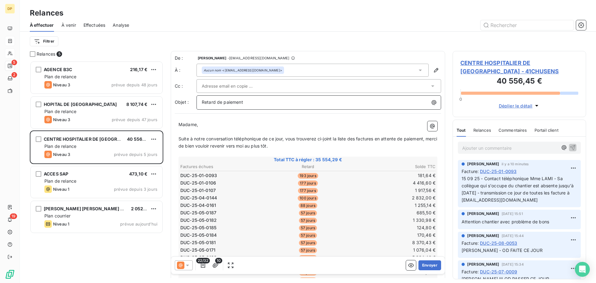
click at [259, 104] on p "Retard de paiement" at bounding box center [320, 102] width 237 height 7
click at [420, 263] on button "Envoyer" at bounding box center [430, 265] width 23 height 10
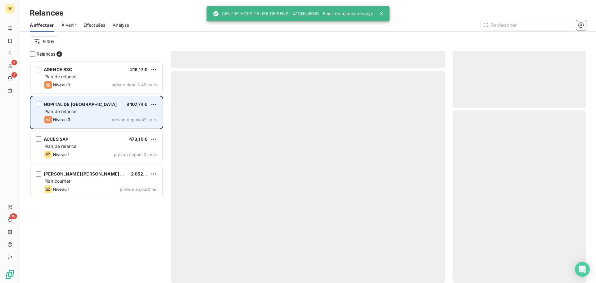
click at [135, 118] on span "prévue depuis 47 jours" at bounding box center [135, 119] width 46 height 5
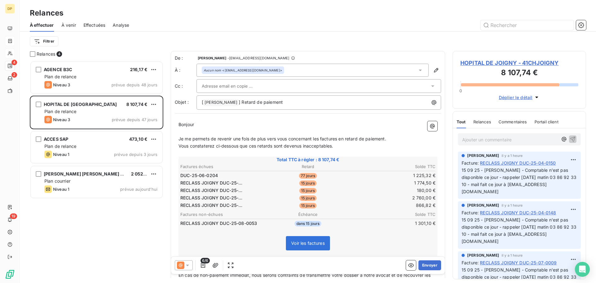
click at [90, 25] on span "Effectuées" at bounding box center [95, 25] width 22 height 6
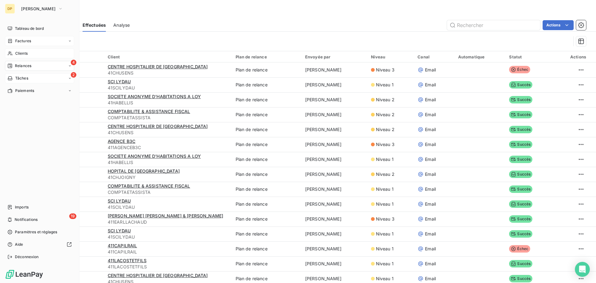
click at [20, 77] on span "Tâches" at bounding box center [21, 78] width 13 height 6
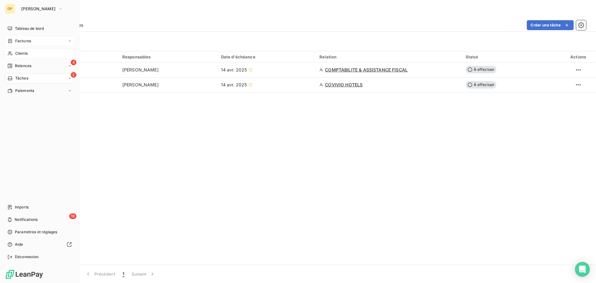
click at [16, 42] on span "Factures" at bounding box center [23, 41] width 16 height 6
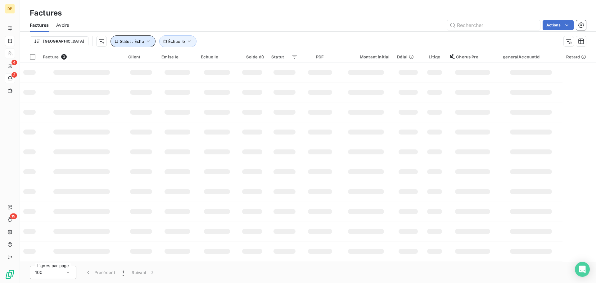
click at [145, 41] on icon "button" at bounding box center [148, 41] width 6 height 6
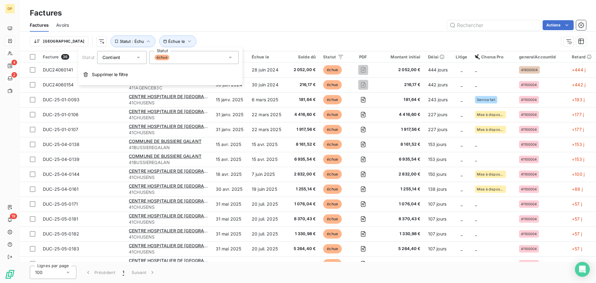
click at [171, 60] on div "échue" at bounding box center [193, 57] width 89 height 13
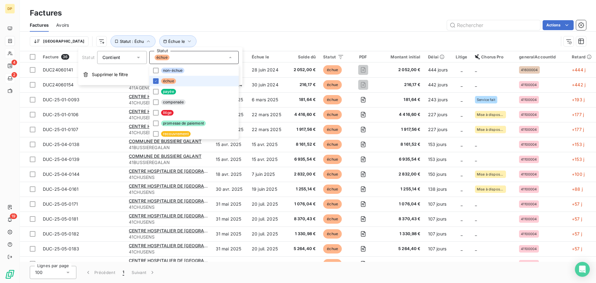
click at [171, 81] on span "échue" at bounding box center [168, 81] width 15 height 6
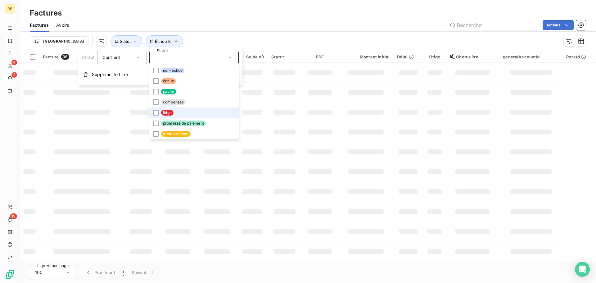
click at [174, 111] on li "litige" at bounding box center [193, 112] width 89 height 11
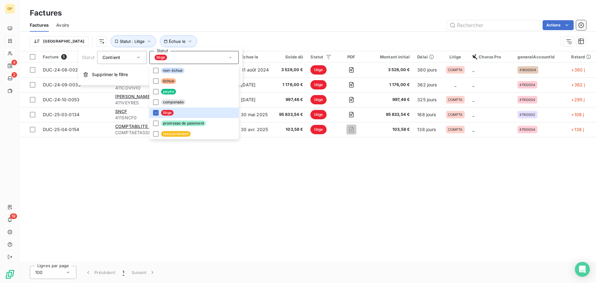
click at [226, 31] on div "Factures Avoirs Actions" at bounding box center [308, 25] width 577 height 13
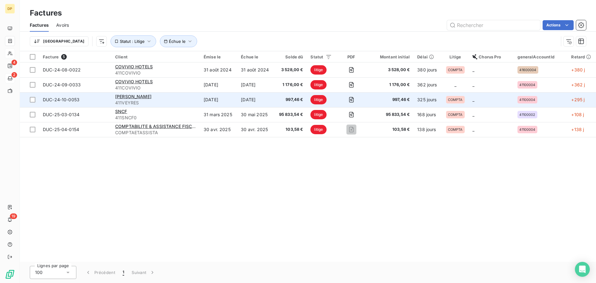
click at [215, 102] on td "[DATE]" at bounding box center [218, 99] width 37 height 15
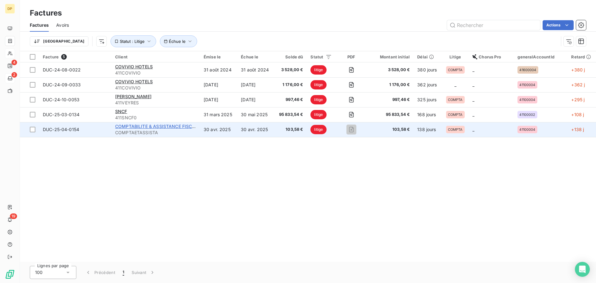
click at [177, 128] on span "COMPTABILITE & ASSISTANCE FISCAL" at bounding box center [156, 126] width 83 height 5
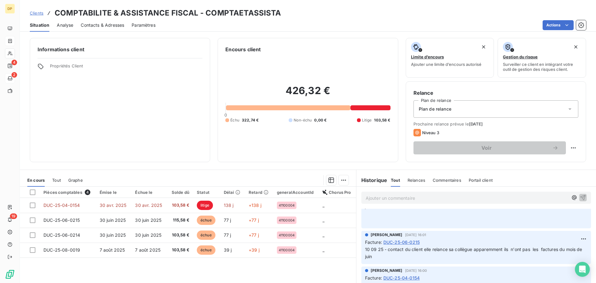
scroll to position [83, 0]
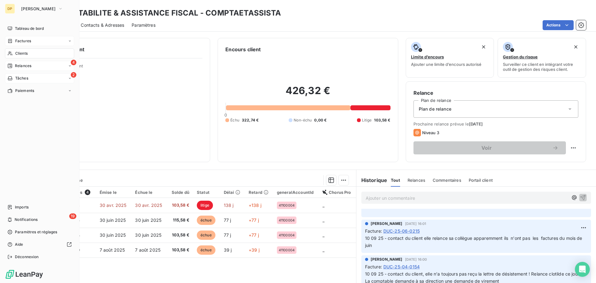
click at [27, 67] on span "Relances" at bounding box center [23, 66] width 16 height 6
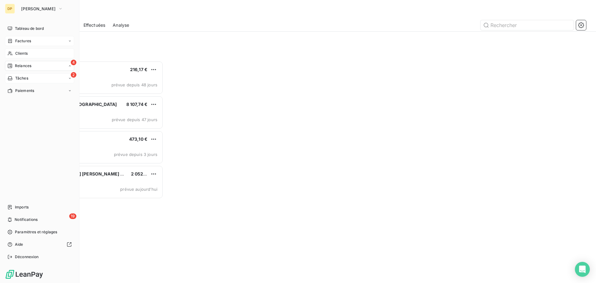
scroll to position [217, 129]
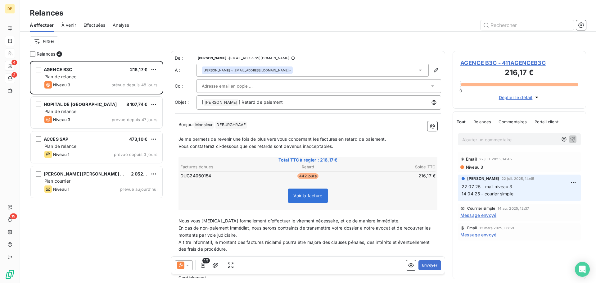
click at [105, 27] on span "Effectuées" at bounding box center [95, 25] width 22 height 6
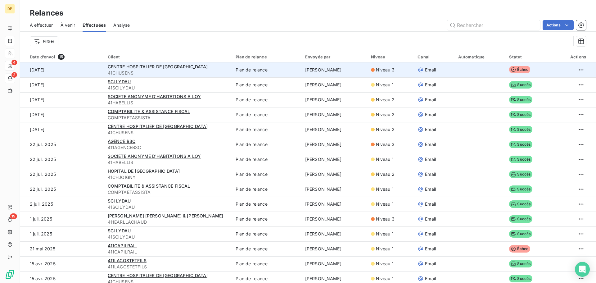
click at [153, 75] on span "41CHUSENS" at bounding box center [168, 73] width 121 height 6
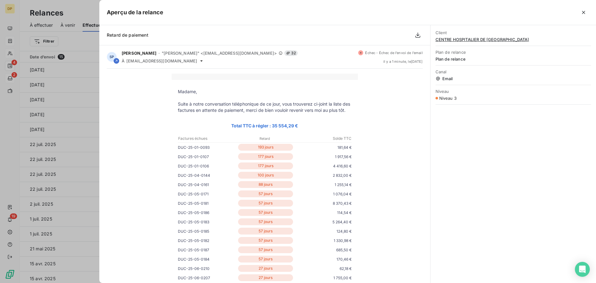
click at [474, 39] on span "CENTRE HOSPITALIER DE [GEOGRAPHIC_DATA]" at bounding box center [514, 39] width 156 height 5
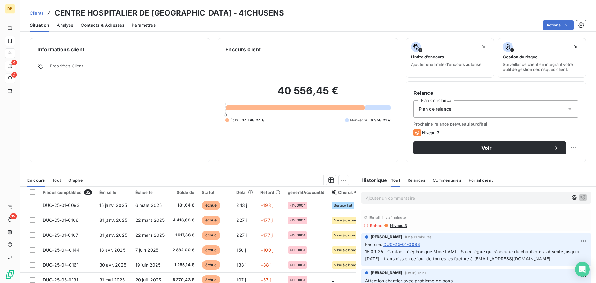
click at [115, 28] on span "Contacts & Adresses" at bounding box center [102, 25] width 43 height 6
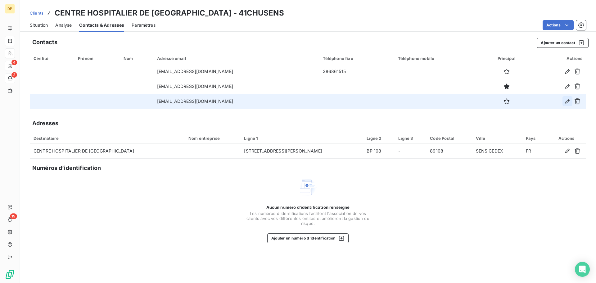
click at [568, 102] on icon "button" at bounding box center [568, 101] width 4 height 4
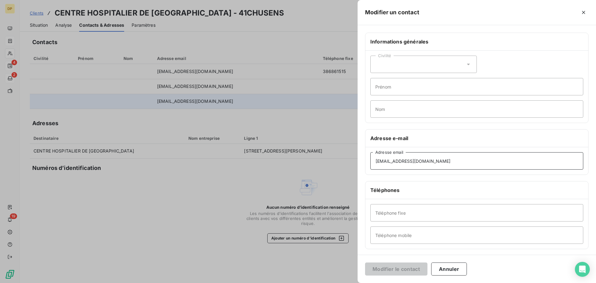
click at [430, 164] on input "[EMAIL_ADDRESS][DOMAIN_NAME]" at bounding box center [477, 160] width 213 height 17
type input "[EMAIL_ADDRESS][DOMAIN_NAME]"
click at [404, 272] on button "Modifier le contact" at bounding box center [396, 269] width 62 height 13
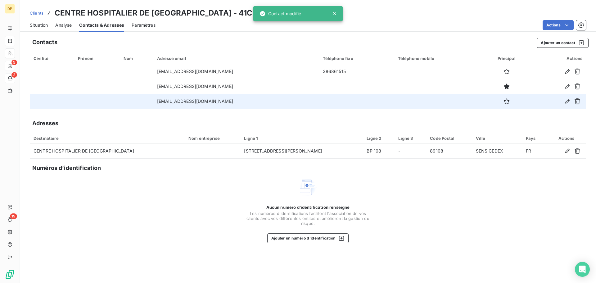
click at [44, 24] on span "Situation" at bounding box center [39, 25] width 18 height 6
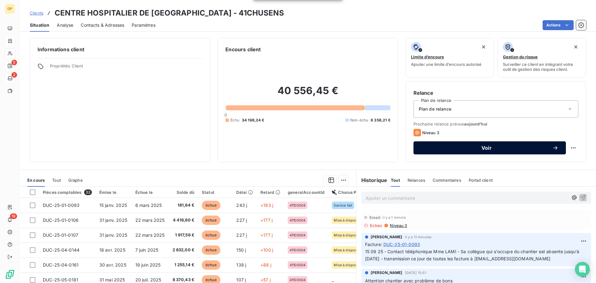
click at [476, 148] on span "Voir" at bounding box center [486, 147] width 131 height 5
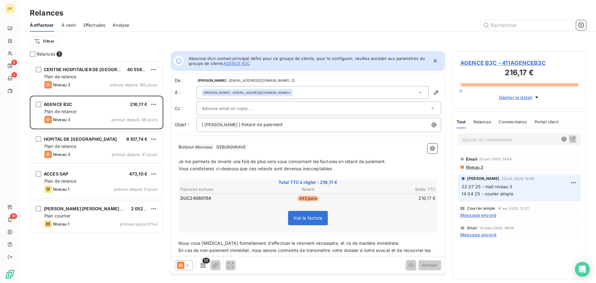
scroll to position [5, 5]
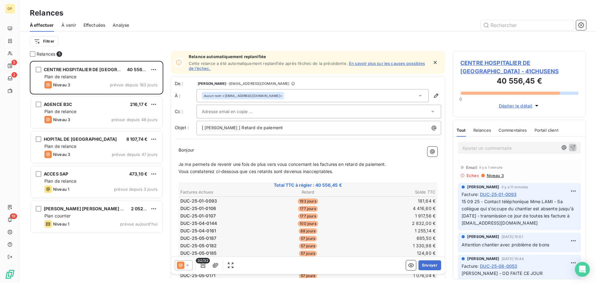
click at [268, 94] on div "Aucun nom <[EMAIL_ADDRESS][DOMAIN_NAME]>" at bounding box center [313, 95] width 232 height 13
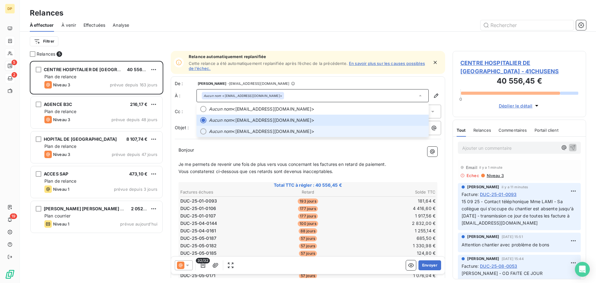
click at [275, 133] on span "Aucun nom <[EMAIL_ADDRESS][DOMAIN_NAME]>" at bounding box center [317, 131] width 216 height 6
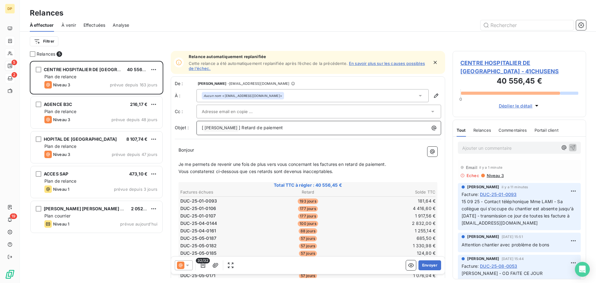
click at [246, 127] on span "] Retard de paiement" at bounding box center [261, 127] width 44 height 5
click at [491, 64] on span "CENTRE HOSPITALIER DE [GEOGRAPHIC_DATA] - 41CHUSENS" at bounding box center [520, 67] width 118 height 17
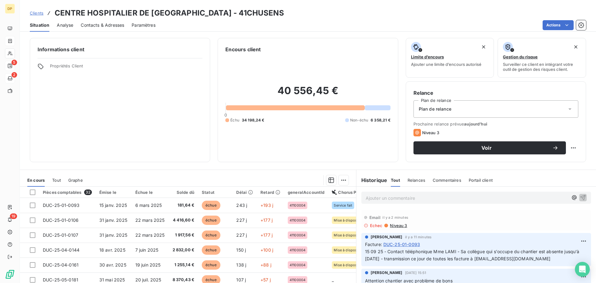
click at [396, 226] on span "Niveau 3" at bounding box center [399, 225] width 18 height 5
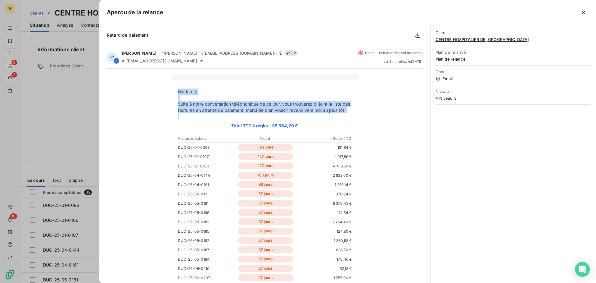
drag, startPoint x: 190, startPoint y: 122, endPoint x: 173, endPoint y: 90, distance: 36.3
click at [173, 90] on tbody "Madame, Suite à notre conversation téléphonique de ce jour, vous trouverez ci-j…" at bounding box center [265, 271] width 186 height 365
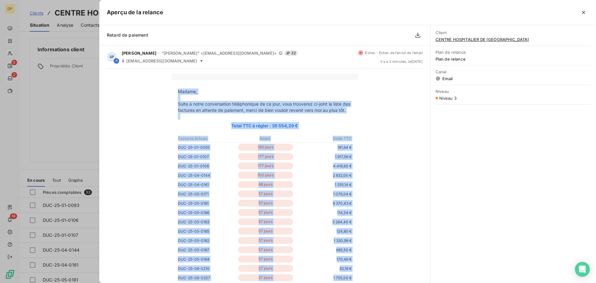
drag, startPoint x: 355, startPoint y: 193, endPoint x: 175, endPoint y: 93, distance: 205.9
click at [175, 93] on tbody "Madame, Suite à notre conversation téléphonique de ce jour, vous trouverez ci-j…" at bounding box center [265, 271] width 186 height 365
copy tbody "Loremi, Dolor s ametc adipiscingel seddoeiusmod te in utla, etdo magnaaliq en-a…"
click at [584, 10] on icon "button" at bounding box center [584, 12] width 6 height 6
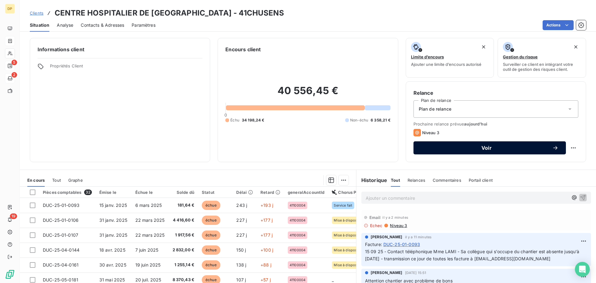
click at [483, 152] on button "Voir" at bounding box center [490, 147] width 153 height 13
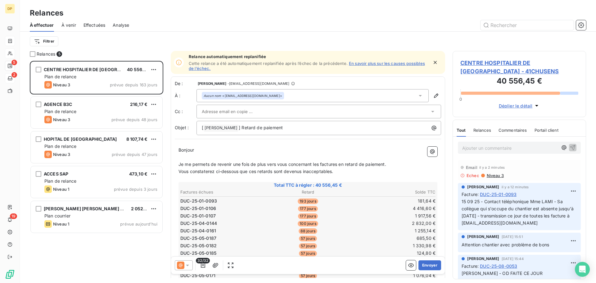
scroll to position [217, 129]
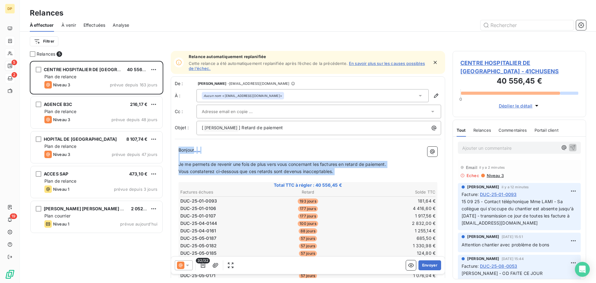
drag, startPoint x: 179, startPoint y: 151, endPoint x: 252, endPoint y: 267, distance: 137.0
click at [252, 267] on div "Relance automatiquement replanifiée Cette relance a été automatiquement replani…" at bounding box center [308, 164] width 275 height 227
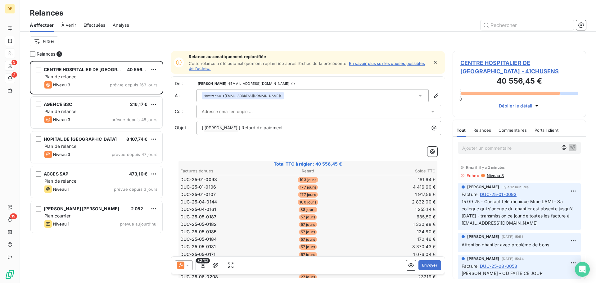
click at [274, 188] on td "177 jours" at bounding box center [308, 187] width 85 height 7
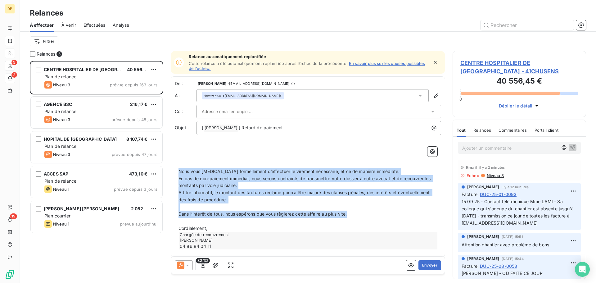
drag, startPoint x: 358, startPoint y: 212, endPoint x: 169, endPoint y: 170, distance: 192.9
click at [169, 170] on div "Relances 5 CENTRE HOSPITALIER DE SENS 40 556,45 € Plan de relance Niveau 3 prév…" at bounding box center [308, 167] width 577 height 232
click at [250, 200] on p "A titre informatif, le montant des factures réclamé pourra être majoré des clau…" at bounding box center [308, 196] width 259 height 14
drag, startPoint x: 254, startPoint y: 203, endPoint x: 176, endPoint y: 169, distance: 84.4
click at [176, 169] on div "﻿ ﻿ ﻿ Nous vous [MEDICAL_DATA] formellement d’effectuer le virement nécessaire,…" at bounding box center [308, 198] width 267 height 110
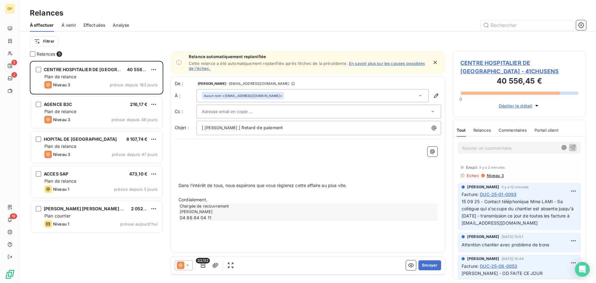
drag, startPoint x: 189, startPoint y: 157, endPoint x: 182, endPoint y: 147, distance: 12.4
click at [182, 147] on p "﻿" at bounding box center [308, 150] width 259 height 7
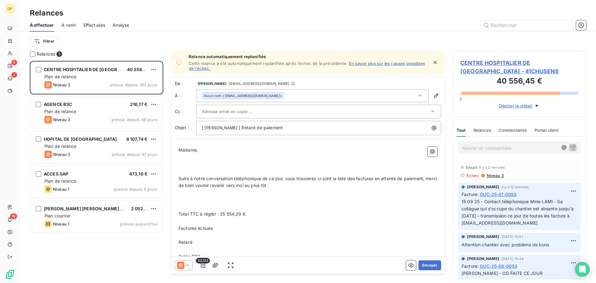
click at [212, 163] on p at bounding box center [308, 164] width 259 height 7
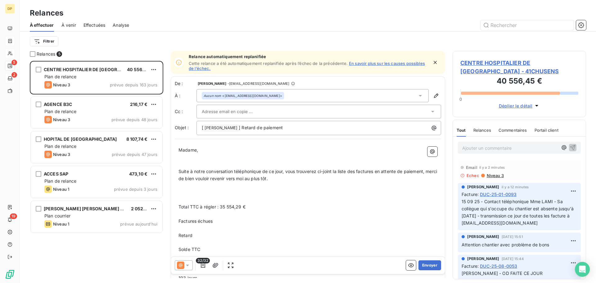
click at [193, 163] on p "﻿" at bounding box center [308, 164] width 259 height 7
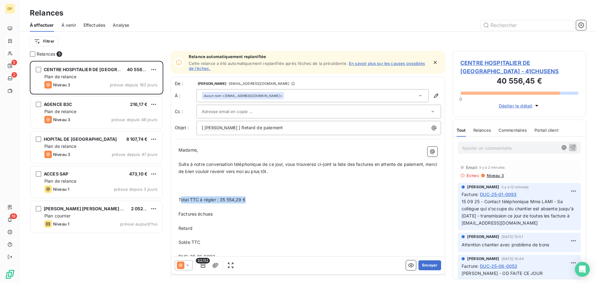
drag, startPoint x: 250, startPoint y: 199, endPoint x: 180, endPoint y: 198, distance: 69.9
click at [180, 198] on p "Total TTC à régler : 35 554,29 €" at bounding box center [308, 199] width 259 height 7
drag, startPoint x: 197, startPoint y: 223, endPoint x: 183, endPoint y: 202, distance: 25.3
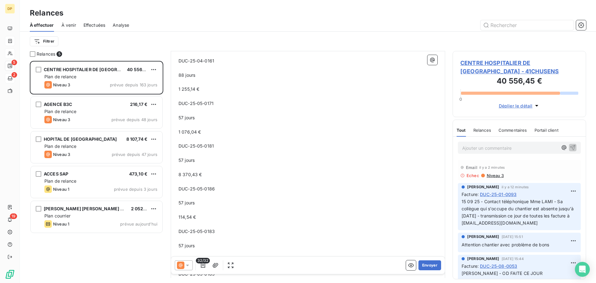
scroll to position [500, 0]
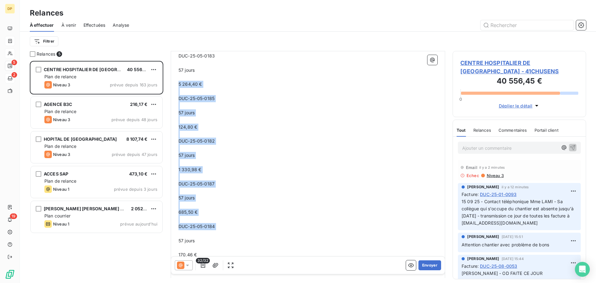
drag, startPoint x: 216, startPoint y: 230, endPoint x: 168, endPoint y: 85, distance: 152.7
click at [168, 85] on div "Relances 5 CENTRE HOSPITALIER DE SENS 40 556,45 € Plan de relance Niveau 3 prév…" at bounding box center [308, 167] width 577 height 232
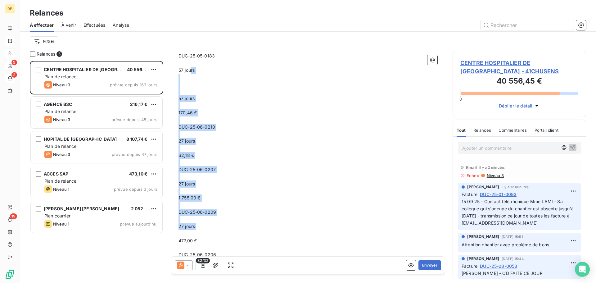
drag, startPoint x: 232, startPoint y: 235, endPoint x: 190, endPoint y: 68, distance: 171.6
click at [190, 68] on div "Madame, ﻿ Suite à notre conversation téléphonique de ce jour, vous trouverez ci…" at bounding box center [308, 160] width 259 height 1026
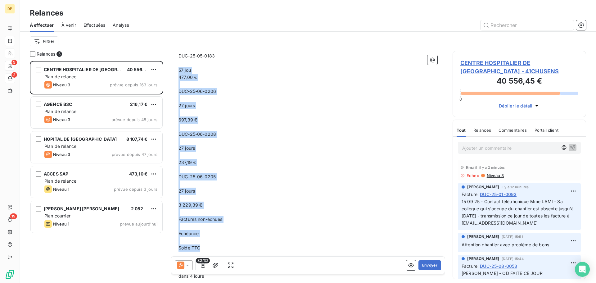
drag, startPoint x: 244, startPoint y: 246, endPoint x: 174, endPoint y: 70, distance: 189.3
click at [174, 70] on div "De : [PERSON_NAME] - [EMAIL_ADDRESS][DOMAIN_NAME] À : Aucun nom <[EMAIL_ADDRESS…" at bounding box center [308, 47] width 275 height 941
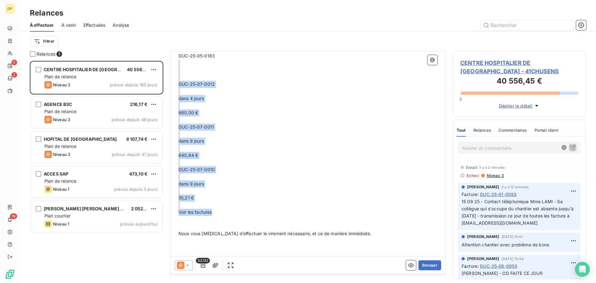
drag, startPoint x: 243, startPoint y: 209, endPoint x: 184, endPoint y: 60, distance: 160.7
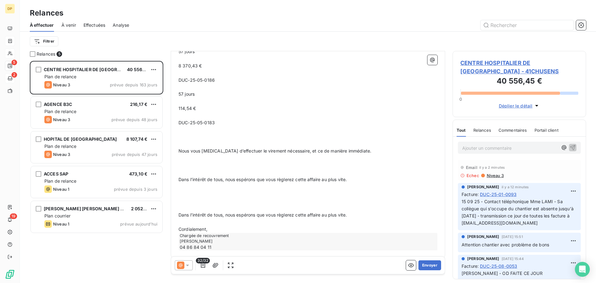
scroll to position [426, 0]
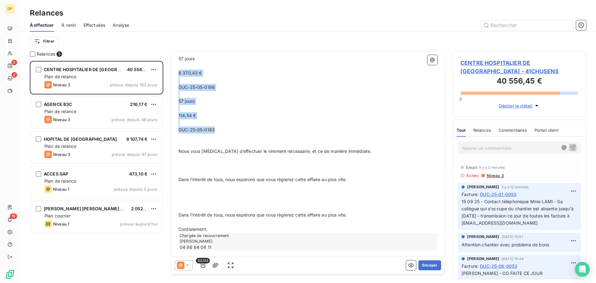
drag, startPoint x: 232, startPoint y: 132, endPoint x: 180, endPoint y: 70, distance: 80.9
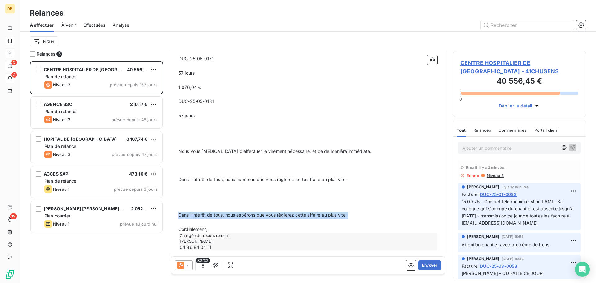
drag, startPoint x: 362, startPoint y: 220, endPoint x: 171, endPoint y: 212, distance: 191.8
click at [171, 212] on div "Relances 5 CENTRE HOSPITALIER DE SENS 40 556,45 € Plan de relance Niveau 3 prév…" at bounding box center [308, 167] width 577 height 232
click at [217, 229] on p "Cordialement," at bounding box center [308, 229] width 259 height 7
click at [202, 214] on p "﻿" at bounding box center [308, 215] width 259 height 7
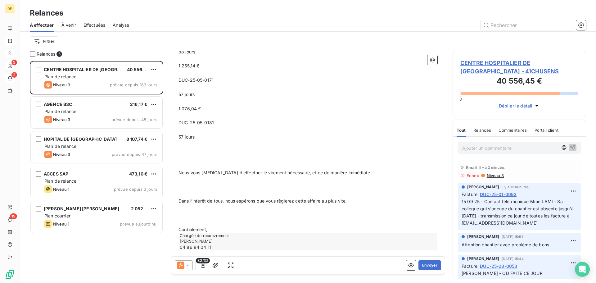
scroll to position [340, 0]
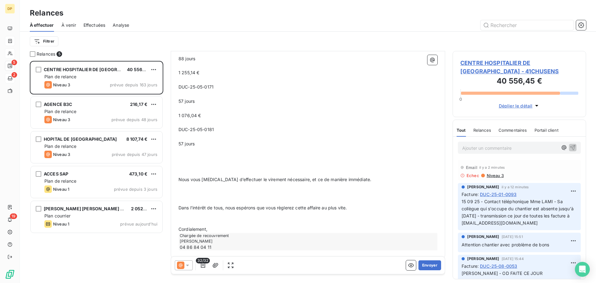
click at [199, 198] on p "﻿" at bounding box center [308, 200] width 259 height 7
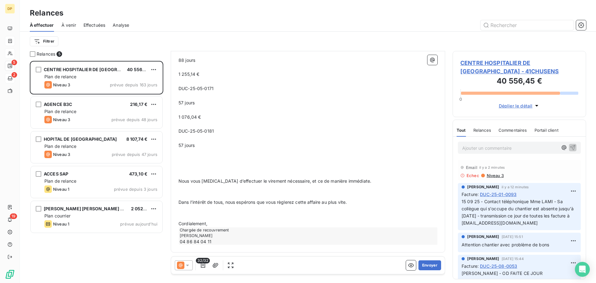
scroll to position [333, 0]
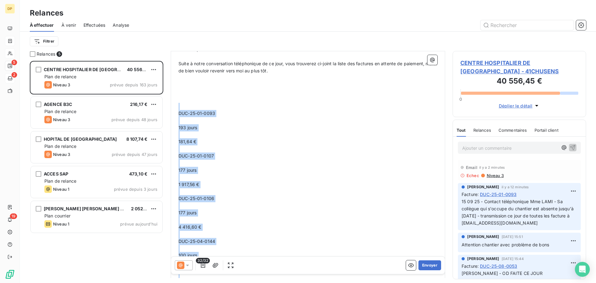
drag, startPoint x: 199, startPoint y: 166, endPoint x: 184, endPoint y: 108, distance: 59.5
click at [184, 108] on div "Madame, ﻿ Suite à notre conversation téléphonique de ce jour, vous trouverez ci…" at bounding box center [308, 264] width 259 height 437
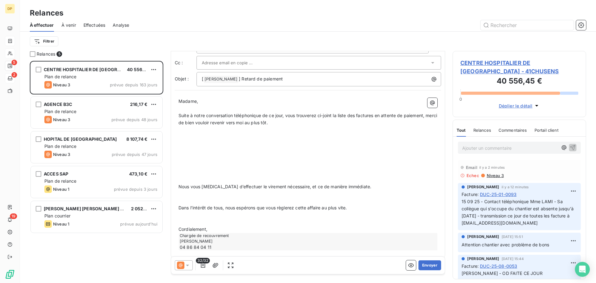
scroll to position [0, 0]
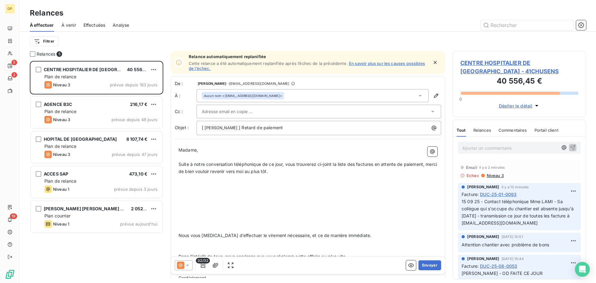
click at [205, 185] on p at bounding box center [308, 185] width 259 height 7
click at [431, 150] on icon "button" at bounding box center [433, 151] width 5 height 5
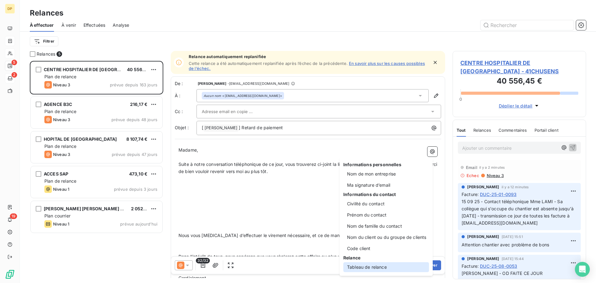
click at [366, 267] on div "Tableau de relance" at bounding box center [387, 267] width 86 height 10
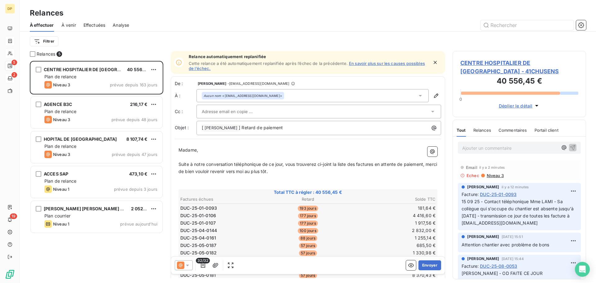
click at [202, 184] on p at bounding box center [308, 185] width 259 height 7
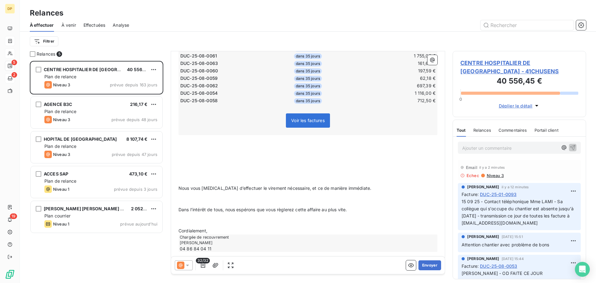
scroll to position [344, 0]
click at [203, 154] on p "﻿" at bounding box center [308, 151] width 259 height 7
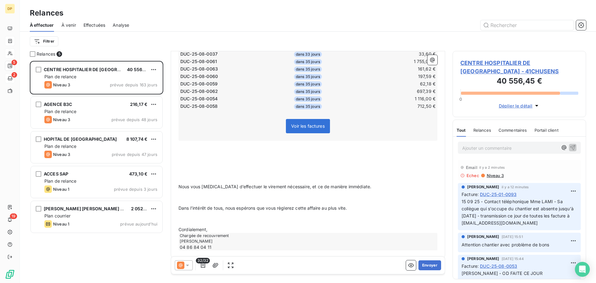
click at [200, 158] on p "﻿" at bounding box center [308, 158] width 259 height 7
click at [197, 169] on p at bounding box center [308, 172] width 259 height 7
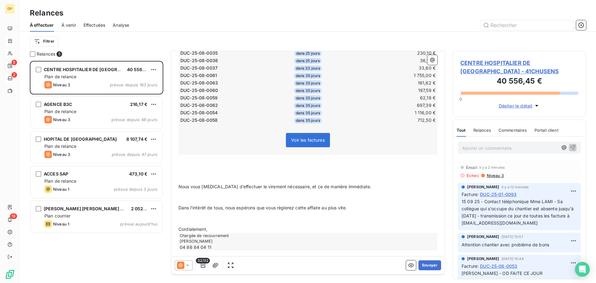
click at [191, 166] on p "﻿" at bounding box center [308, 165] width 259 height 7
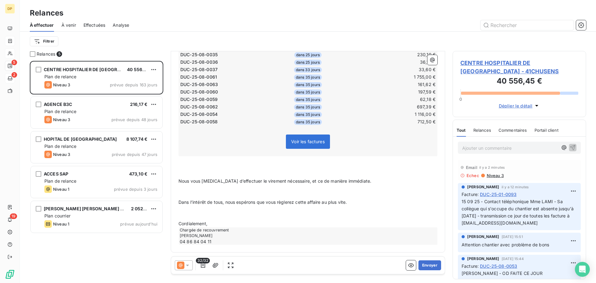
scroll to position [316, 0]
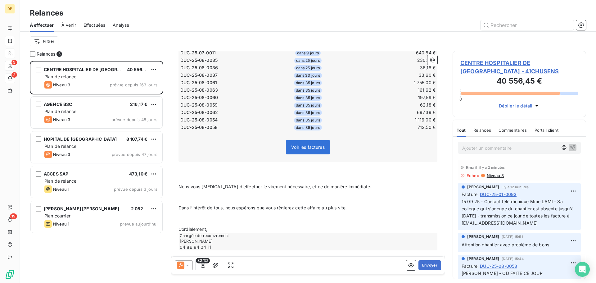
click at [203, 179] on p "﻿" at bounding box center [308, 179] width 259 height 7
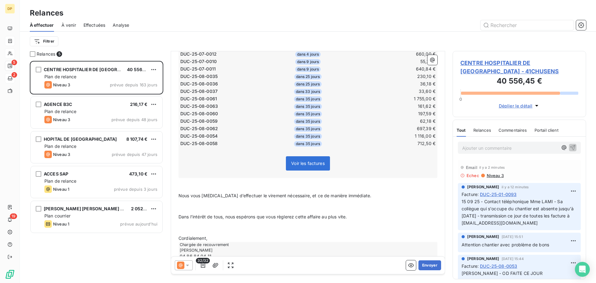
scroll to position [308, 0]
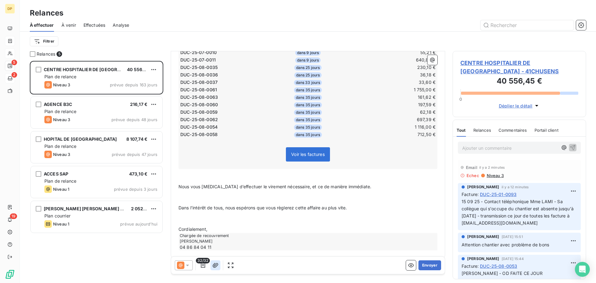
click at [218, 267] on icon "button" at bounding box center [215, 265] width 6 height 6
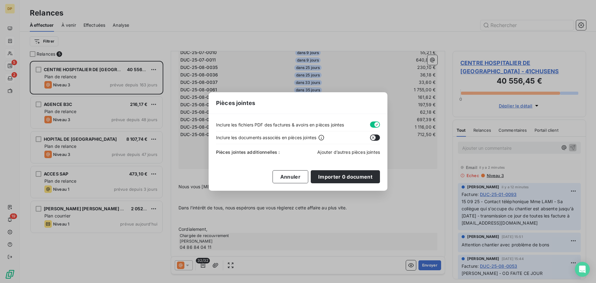
click at [361, 154] on span "Ajouter d’autres pièces jointes" at bounding box center [349, 151] width 63 height 5
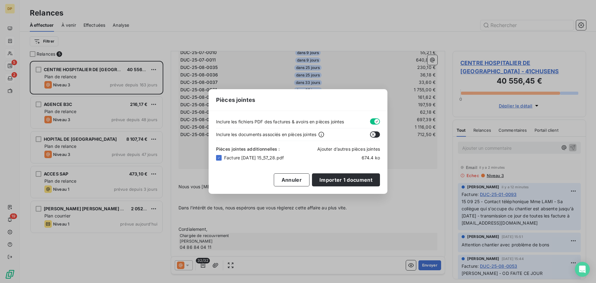
click at [348, 149] on span "Ajouter d’autres pièces jointes" at bounding box center [349, 148] width 63 height 5
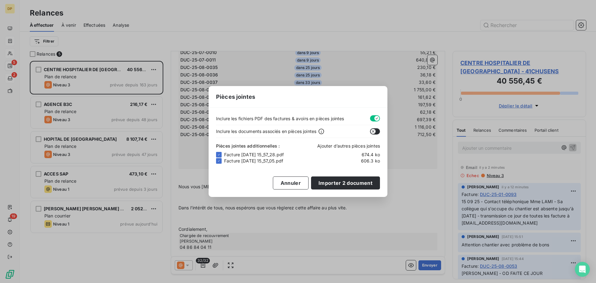
click at [330, 146] on span "Ajouter d’autres pièces jointes" at bounding box center [349, 145] width 63 height 5
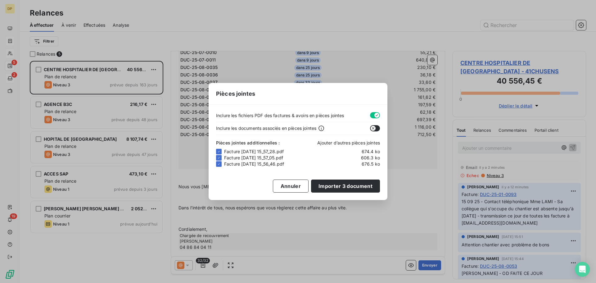
click at [343, 144] on span "Ajouter d’autres pièces jointes" at bounding box center [349, 142] width 63 height 5
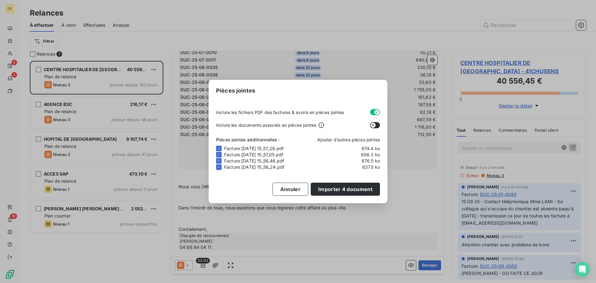
click at [336, 140] on span "Ajouter d’autres pièces jointes" at bounding box center [349, 139] width 63 height 5
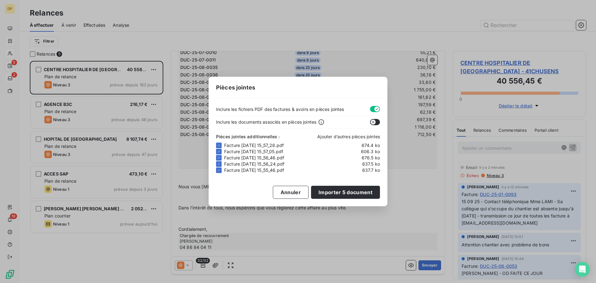
click at [331, 137] on span "Ajouter d’autres pièces jointes" at bounding box center [349, 136] width 63 height 5
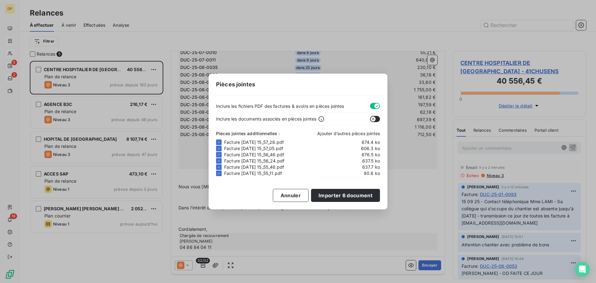
click at [324, 135] on span "Ajouter d’autres pièces jointes" at bounding box center [349, 133] width 63 height 5
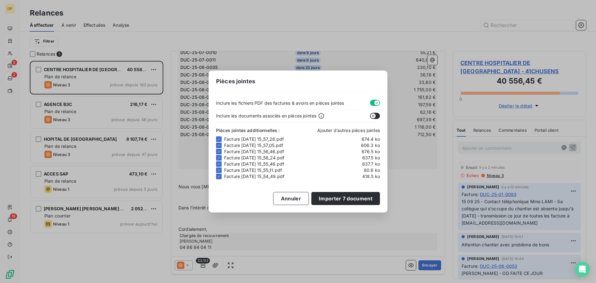
click at [326, 132] on span "Ajouter d’autres pièces jointes" at bounding box center [349, 130] width 63 height 5
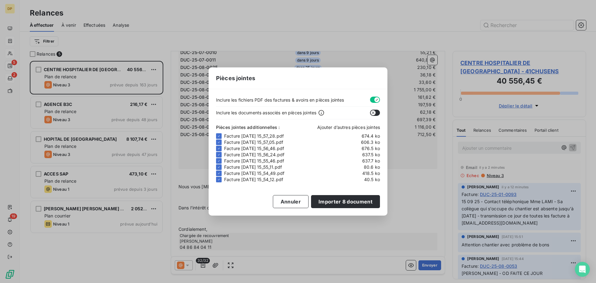
click at [334, 127] on span "Ajouter d’autres pièces jointes" at bounding box center [349, 127] width 63 height 5
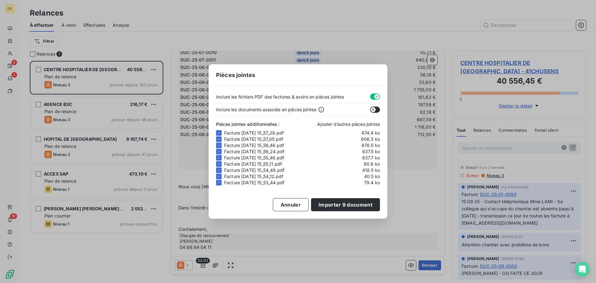
click at [351, 125] on span "Ajouter d’autres pièces jointes" at bounding box center [349, 123] width 63 height 5
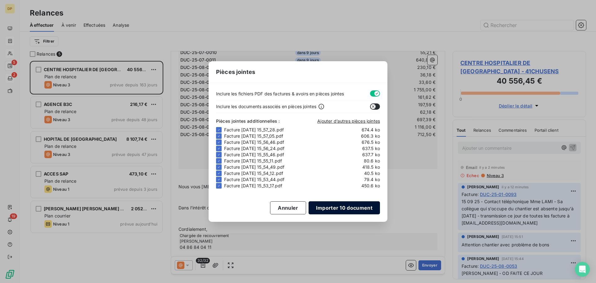
click at [360, 207] on button "Importer 10 document" at bounding box center [344, 207] width 71 height 13
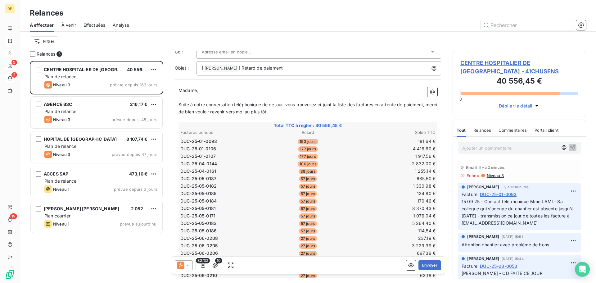
scroll to position [0, 0]
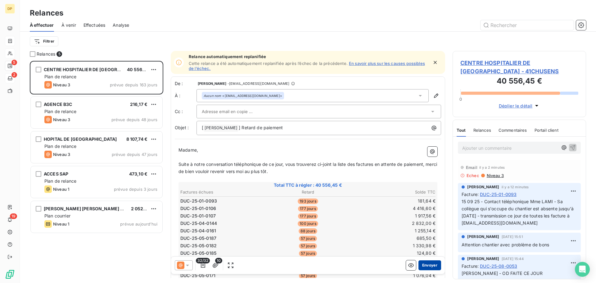
click at [427, 265] on button "Envoyer" at bounding box center [430, 265] width 23 height 10
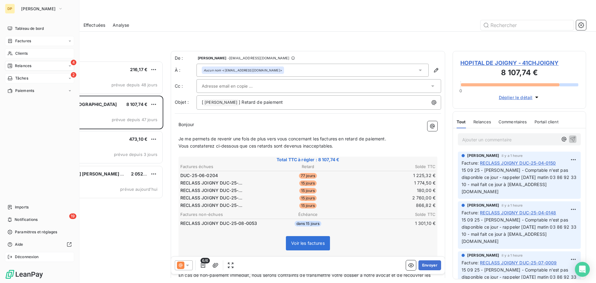
click at [18, 256] on span "Déconnexion" at bounding box center [27, 257] width 24 height 6
